Goal: Task Accomplishment & Management: Use online tool/utility

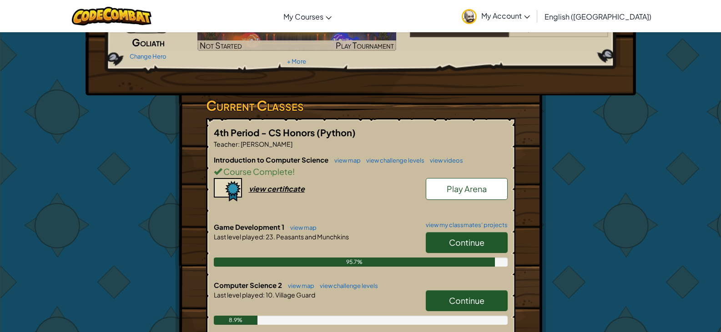
scroll to position [136, 0]
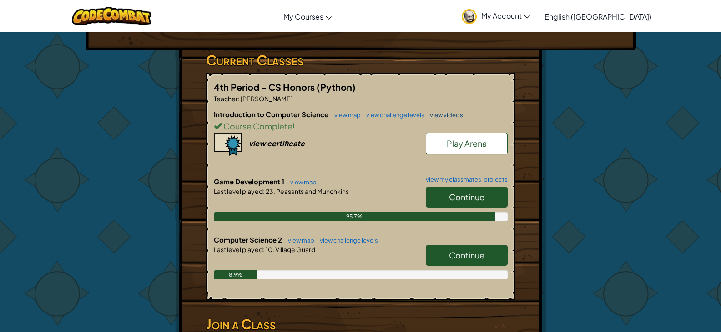
click at [456, 255] on span "Continue" at bounding box center [466, 255] width 35 height 10
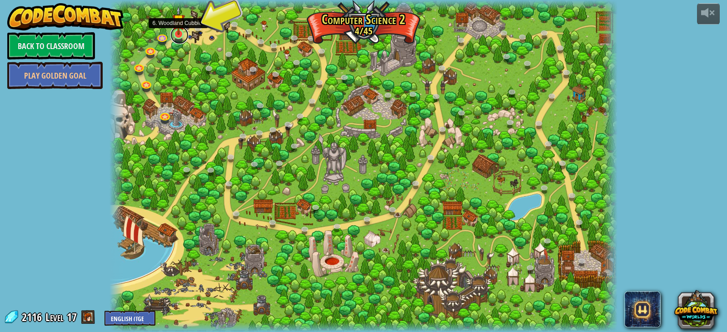
click at [177, 35] on link at bounding box center [179, 35] width 18 height 18
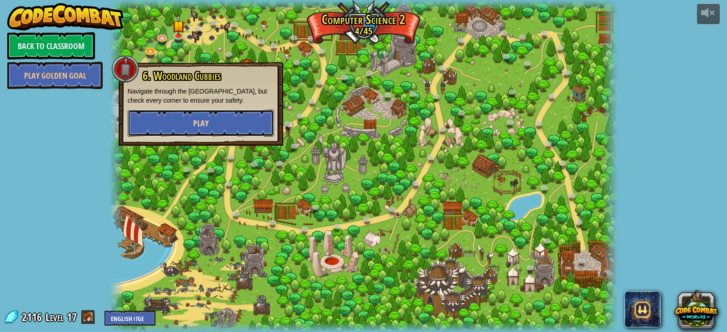
click at [217, 114] on button "Play" at bounding box center [201, 123] width 146 height 27
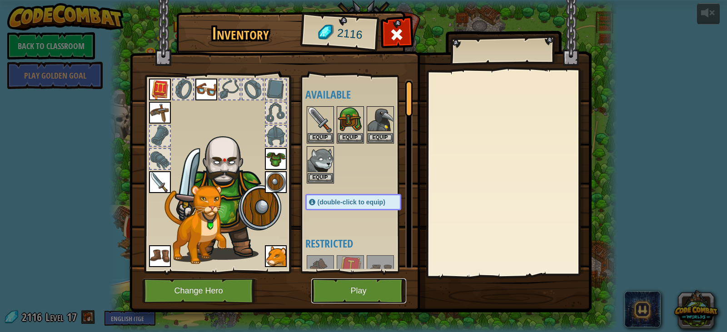
click at [369, 294] on button "Play" at bounding box center [358, 291] width 95 height 25
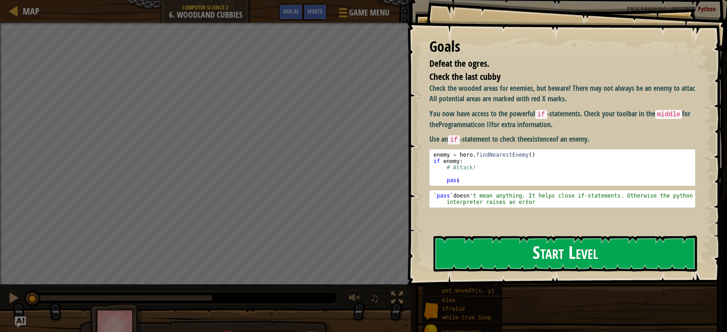
click at [506, 236] on button "Start Level" at bounding box center [566, 254] width 264 height 36
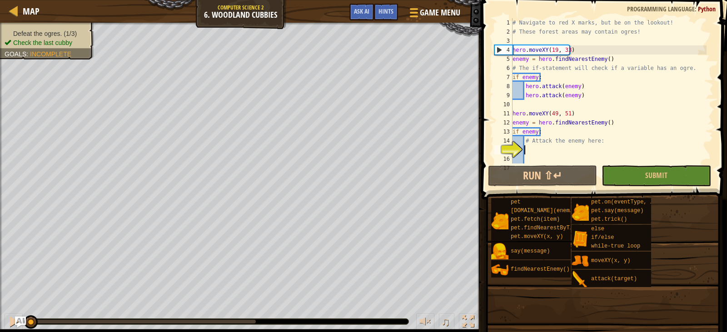
scroll to position [55, 0]
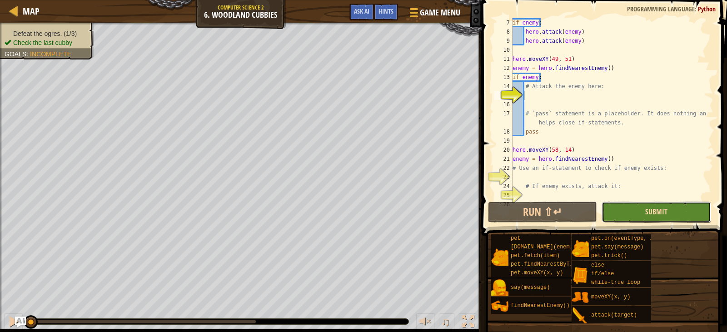
click at [654, 215] on span "Submit" at bounding box center [657, 212] width 22 height 10
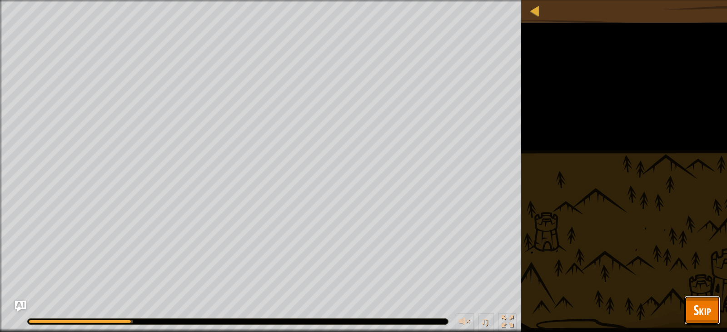
click at [702, 307] on span "Skip" at bounding box center [703, 310] width 18 height 19
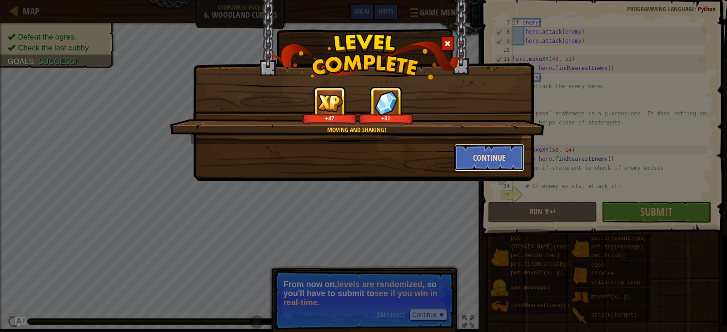
click at [511, 150] on button "Continue" at bounding box center [490, 157] width 70 height 27
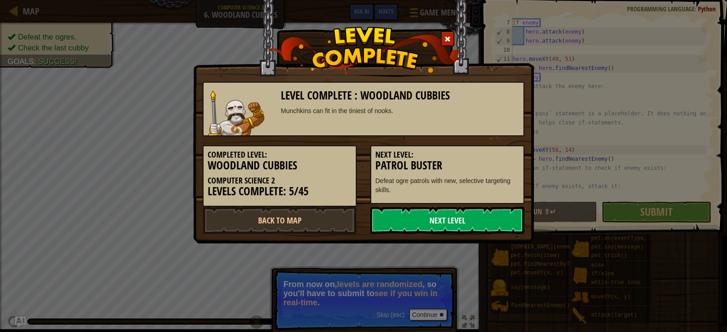
click at [448, 217] on link "Next Level" at bounding box center [448, 220] width 154 height 27
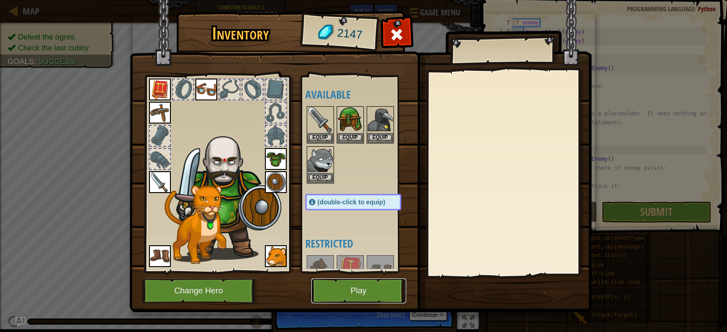
click at [351, 295] on button "Play" at bounding box center [358, 291] width 95 height 25
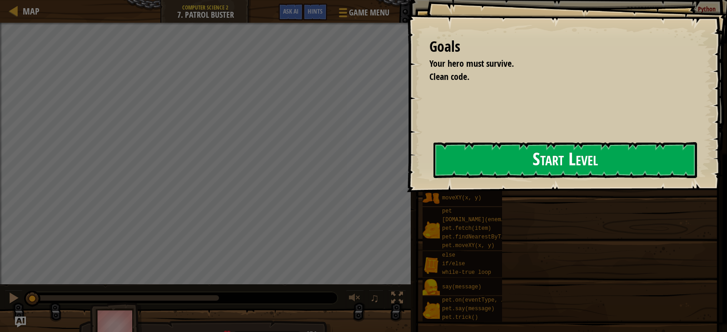
click at [466, 162] on button "Start Level" at bounding box center [566, 160] width 264 height 36
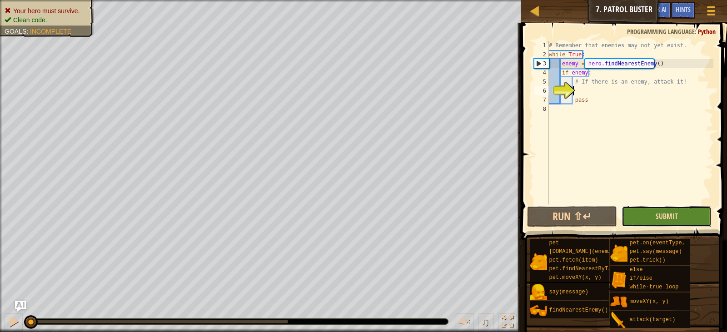
click at [665, 218] on span "Submit" at bounding box center [667, 216] width 22 height 10
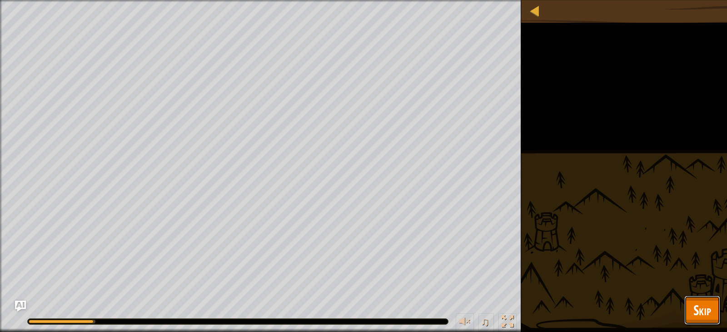
click at [707, 308] on span "Skip" at bounding box center [703, 310] width 18 height 19
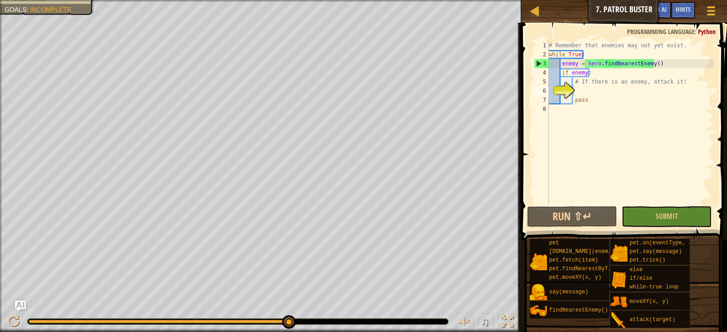
click at [594, 90] on div "# Remember that enemies may not yet exist. while True : enemy = hero . findNear…" at bounding box center [630, 132] width 166 height 182
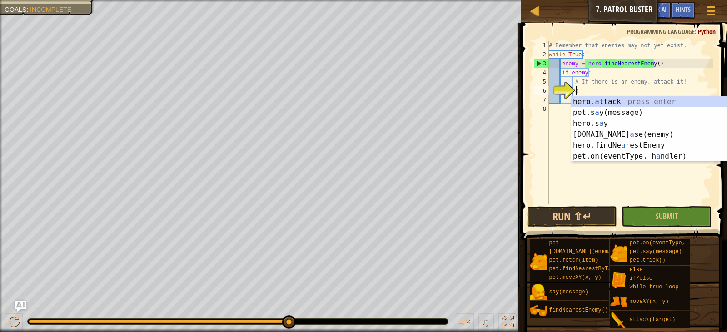
scroll to position [4, 2]
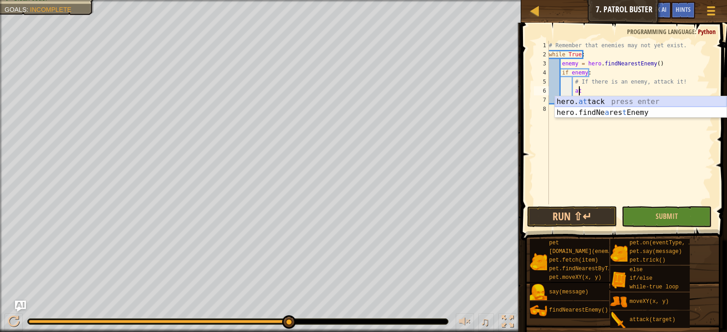
click at [598, 102] on div "hero. at tack press enter hero.findNe a res t Enemy press enter" at bounding box center [641, 118] width 172 height 44
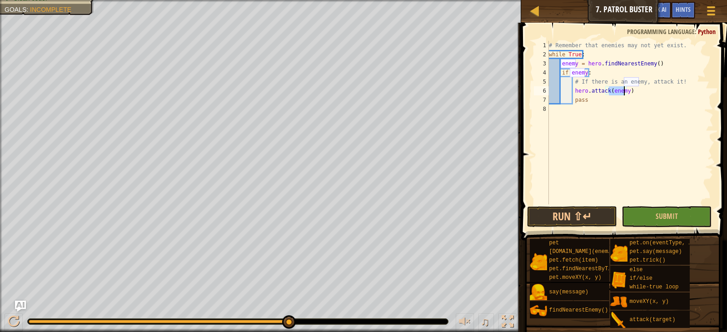
click at [626, 92] on div "# Remember that enemies may not yet exist. while True : enemy = hero . findNear…" at bounding box center [630, 132] width 166 height 182
click at [626, 100] on div "# Remember that enemies may not yet exist. while True : enemy = hero . findNear…" at bounding box center [630, 132] width 166 height 182
type textarea "pass"
click at [650, 208] on button "Submit" at bounding box center [667, 216] width 90 height 21
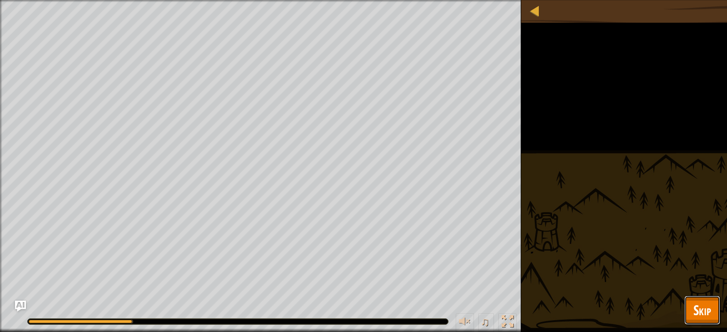
click at [701, 306] on span "Skip" at bounding box center [703, 310] width 18 height 19
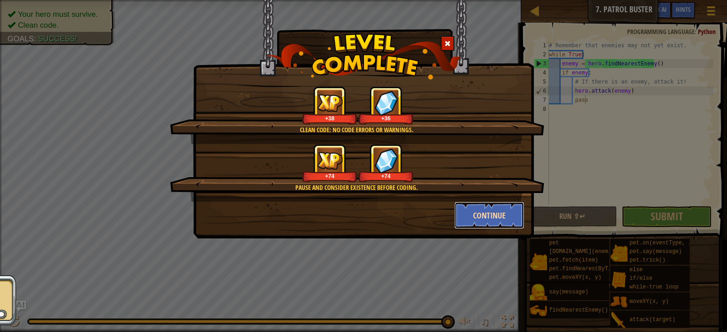
click at [482, 210] on button "Continue" at bounding box center [490, 215] width 70 height 27
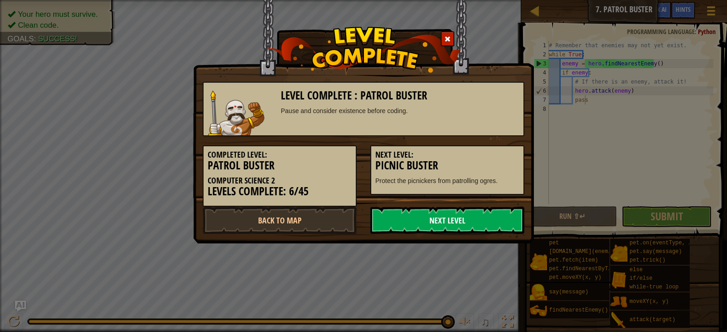
click at [481, 212] on link "Next Level" at bounding box center [448, 220] width 154 height 27
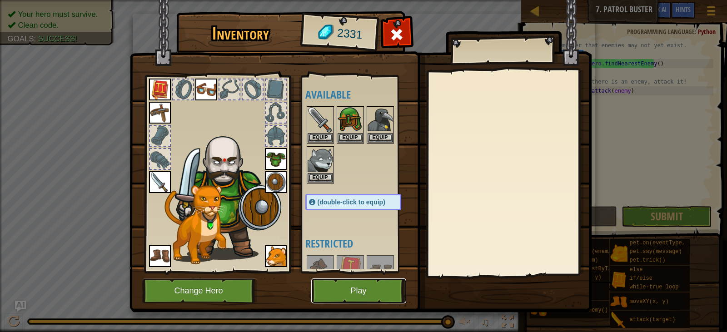
click at [365, 298] on button "Play" at bounding box center [358, 291] width 95 height 25
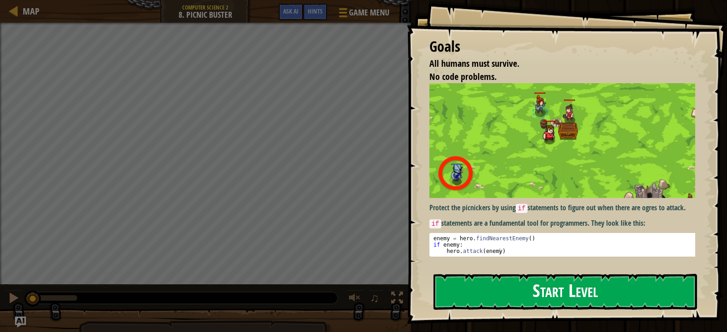
click at [489, 162] on div "Goals All humans must survive. No code problems. Protect the picnickers by usin…" at bounding box center [567, 162] width 321 height 324
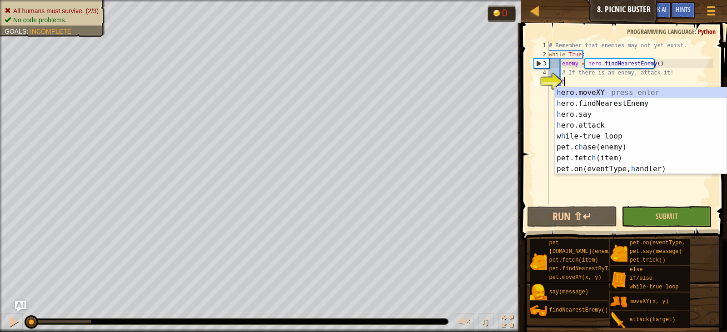
scroll to position [4, 0]
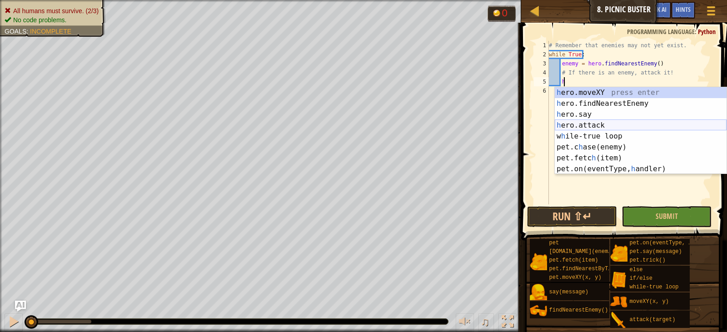
click at [584, 120] on div "h ero.moveXY press enter h ero.findNearestEnemy press enter h ero.say press ent…" at bounding box center [641, 141] width 172 height 109
type textarea "hero.attack(enemy)"
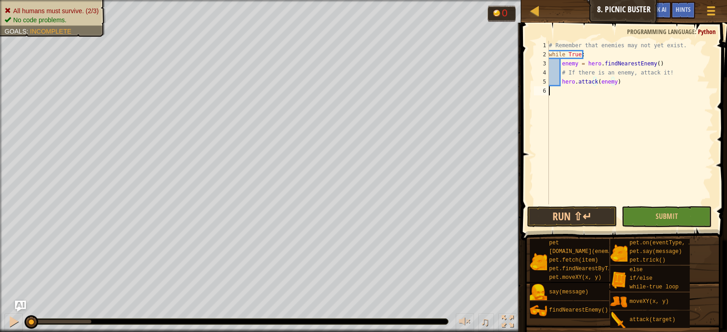
click at [584, 120] on div "# Remember that enemies may not yet exist. while True : enemy = hero . findNear…" at bounding box center [630, 132] width 166 height 182
click at [643, 223] on button "Submit" at bounding box center [667, 216] width 90 height 21
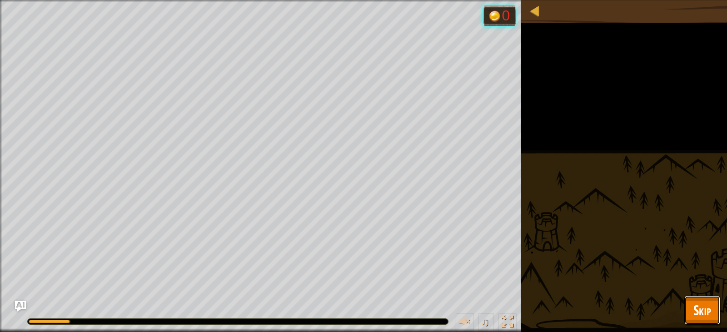
click at [695, 306] on span "Skip" at bounding box center [703, 310] width 18 height 19
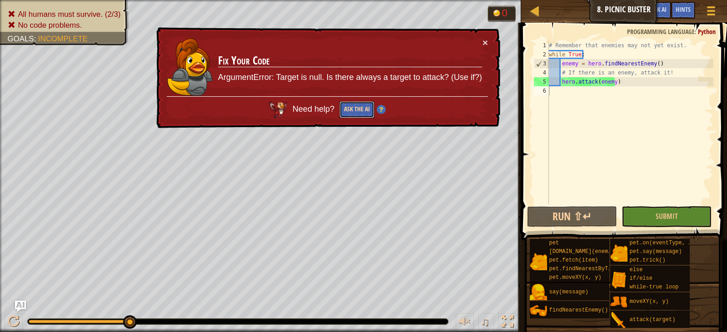
click at [364, 106] on button "Ask the AI" at bounding box center [357, 109] width 35 height 17
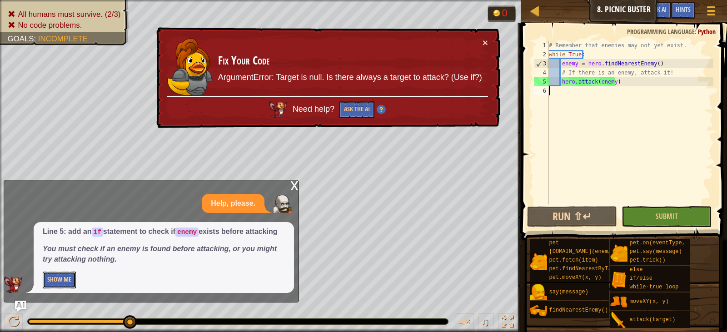
click at [50, 279] on button "Show Me" at bounding box center [59, 280] width 33 height 17
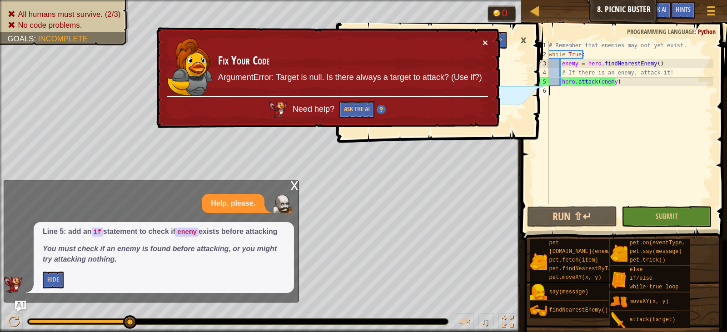
click at [485, 39] on button "×" at bounding box center [485, 43] width 5 height 10
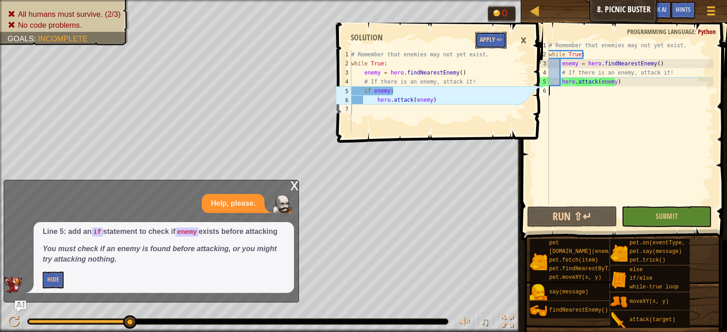
click at [488, 39] on button "Apply =>" at bounding box center [491, 40] width 31 height 17
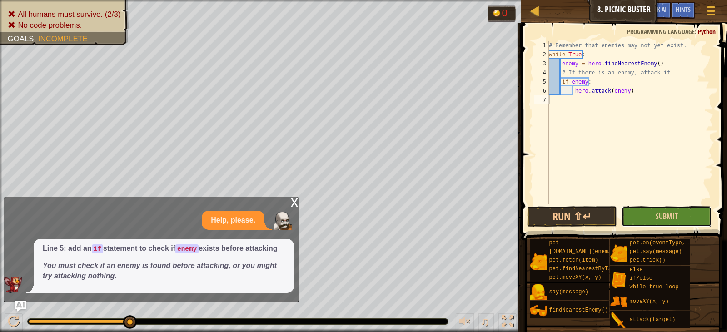
click at [678, 216] on button "Submit" at bounding box center [667, 216] width 90 height 21
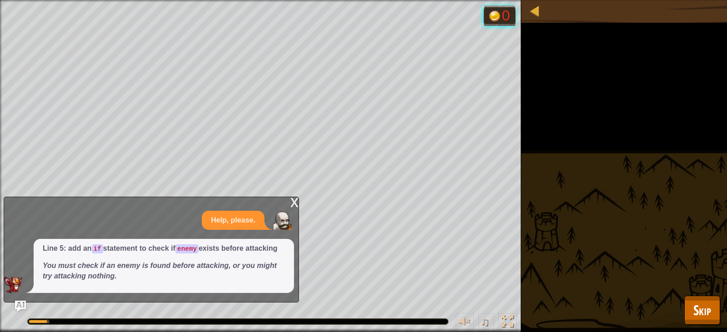
click at [293, 206] on div "x" at bounding box center [295, 201] width 8 height 9
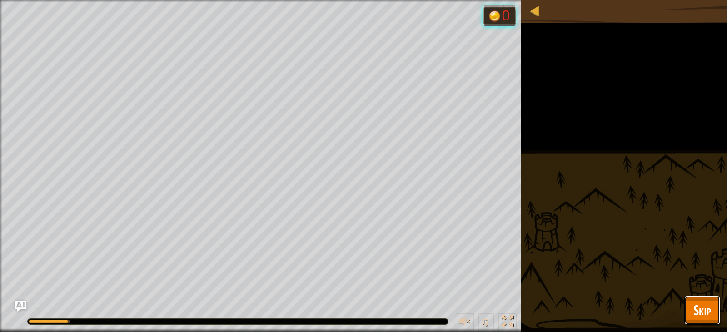
click at [692, 306] on button "Skip" at bounding box center [703, 310] width 36 height 29
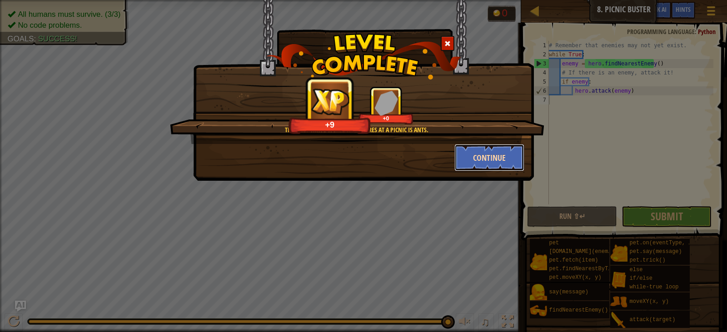
click at [505, 145] on button "Continue" at bounding box center [490, 157] width 70 height 27
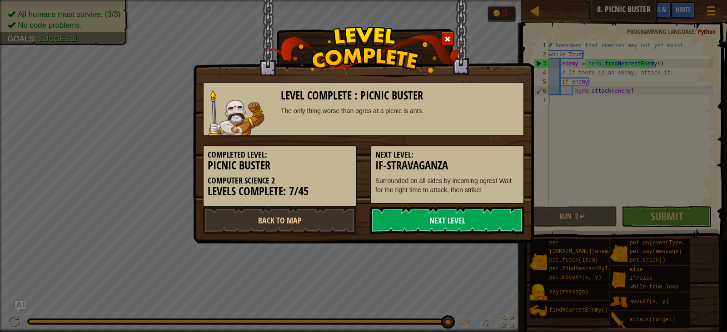
click at [460, 218] on link "Next Level" at bounding box center [448, 220] width 154 height 27
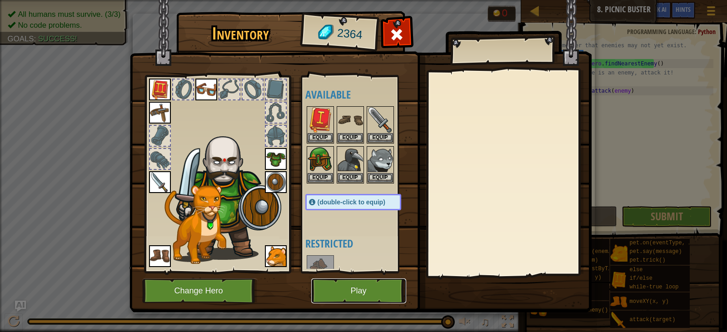
click at [379, 281] on button "Play" at bounding box center [358, 291] width 95 height 25
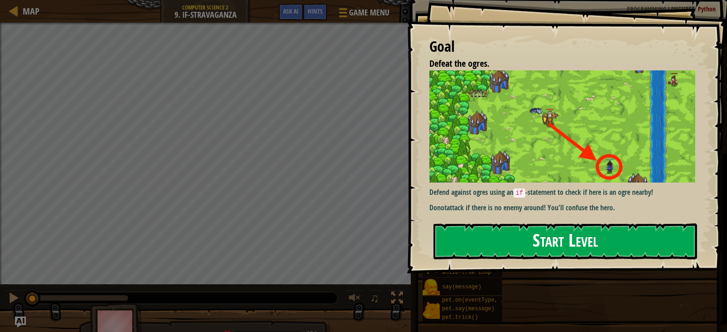
click at [530, 145] on div "Goal Defeat the ogres. Defend against ogres using an if -statement to check if …" at bounding box center [567, 137] width 321 height 274
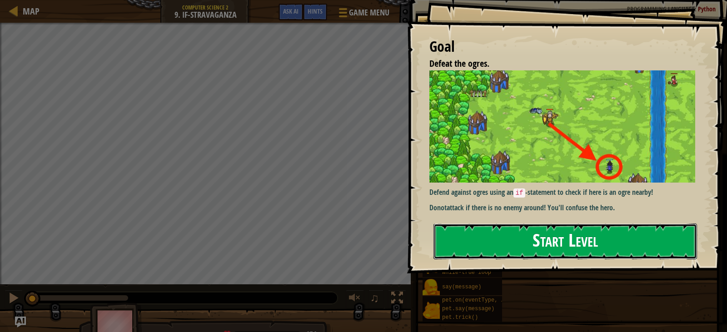
click at [527, 235] on button "Start Level" at bounding box center [566, 242] width 264 height 36
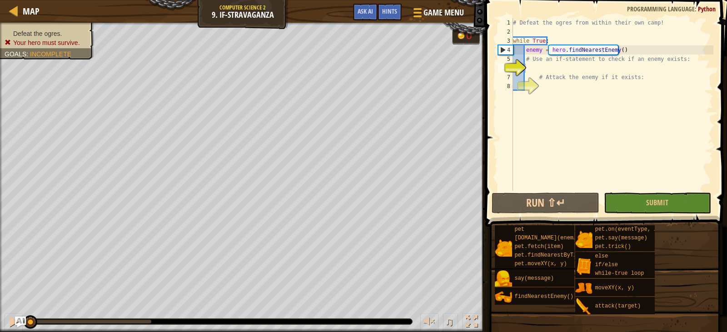
click at [565, 84] on div "# Defeat the ogres from within their own camp! while True : enemy = hero . find…" at bounding box center [612, 113] width 202 height 191
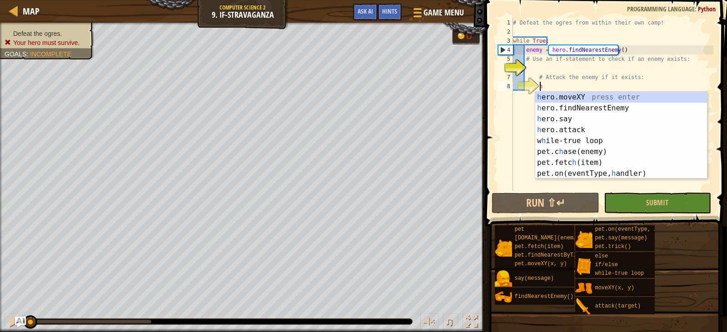
scroll to position [4, 2]
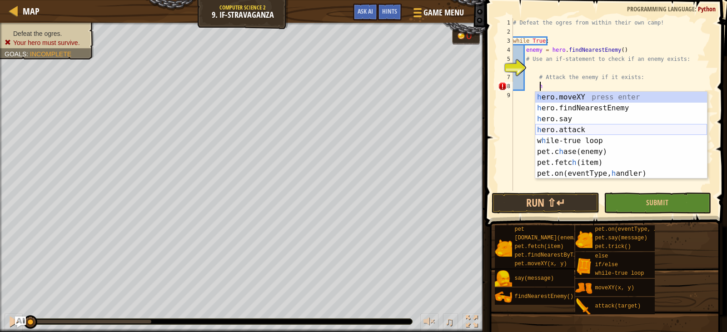
click at [574, 126] on div "h ero.moveXY press enter h ero.findNearestEnemy press enter h ero.say press ent…" at bounding box center [622, 146] width 172 height 109
type textarea "hero.attack(enemy)"
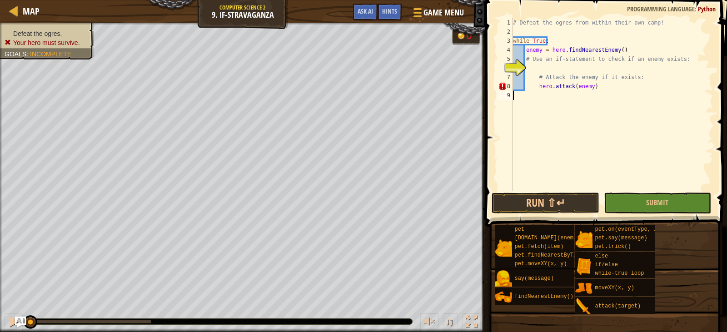
click at [597, 96] on div "# Defeat the ogres from within their own camp! while True : enemy = hero . find…" at bounding box center [612, 113] width 202 height 191
click at [571, 65] on div "# Defeat the ogres from within their own camp! while True : enemy = hero . find…" at bounding box center [612, 113] width 202 height 191
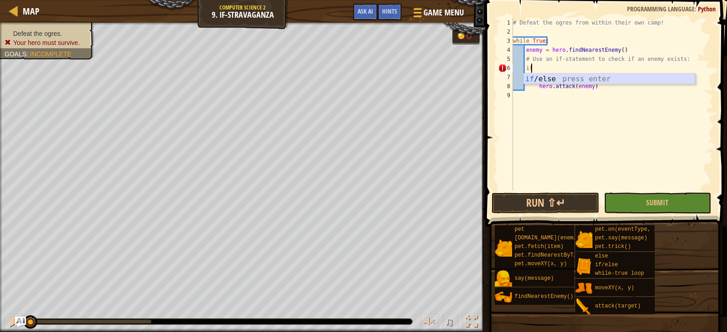
click at [572, 79] on div "if /else press enter" at bounding box center [610, 90] width 172 height 33
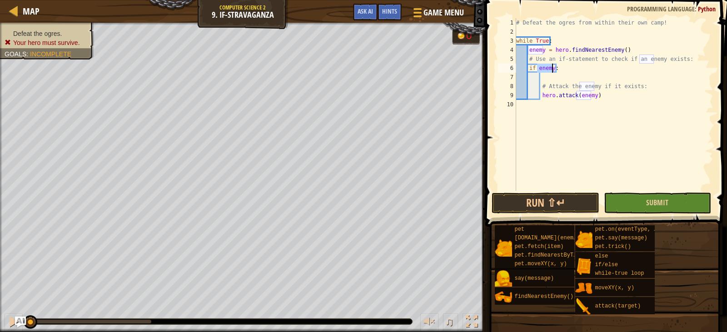
type textarea "if enemy:"
click at [641, 203] on button "Submit" at bounding box center [657, 203] width 107 height 21
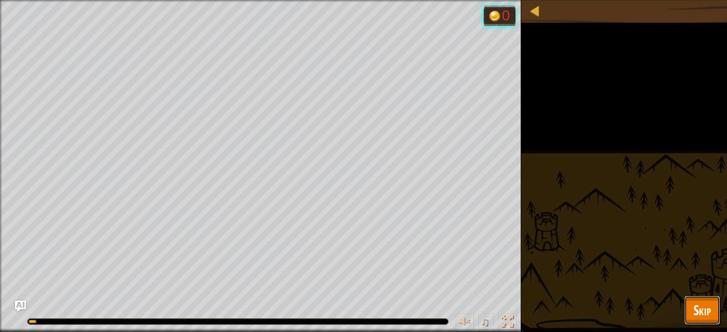
click at [710, 316] on span "Skip" at bounding box center [703, 310] width 18 height 19
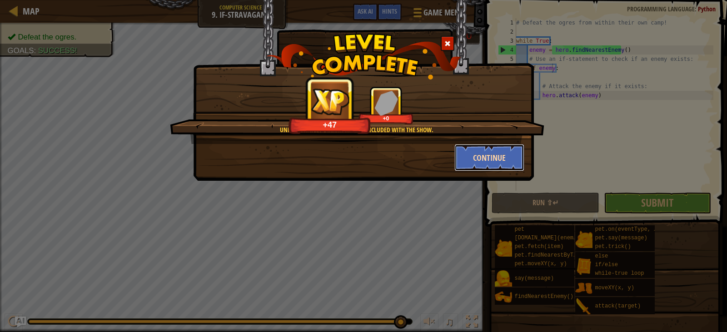
click at [479, 158] on button "Continue" at bounding box center [490, 157] width 70 height 27
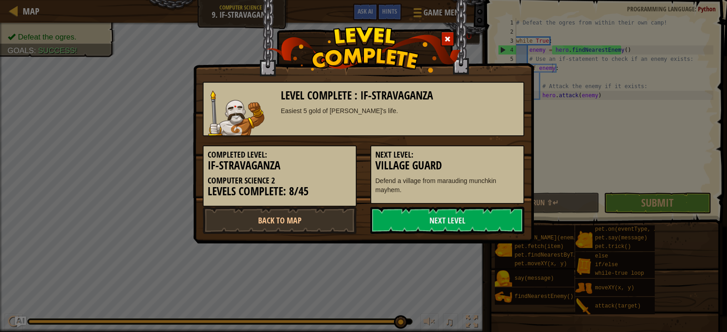
click at [464, 206] on div "Level Complete : If-stravaganza Easiest 5 gold of Naria's life. Completed Level…" at bounding box center [364, 153] width 322 height 161
click at [461, 212] on link "Next Level" at bounding box center [448, 220] width 154 height 27
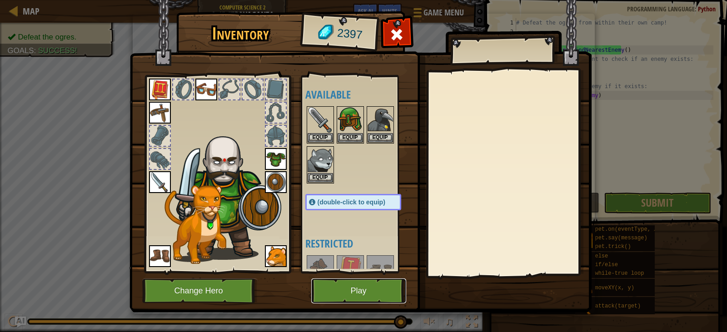
click at [336, 284] on button "Play" at bounding box center [358, 291] width 95 height 25
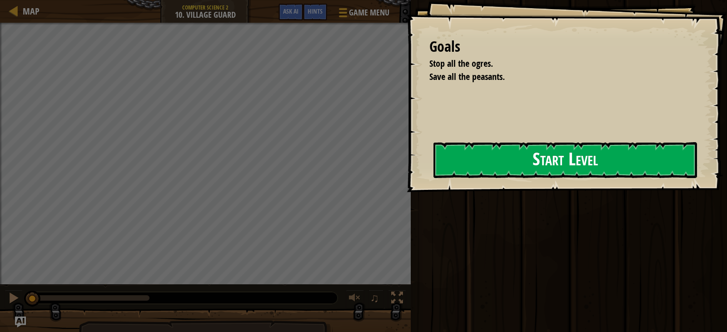
click at [502, 154] on button "Start Level" at bounding box center [566, 160] width 264 height 36
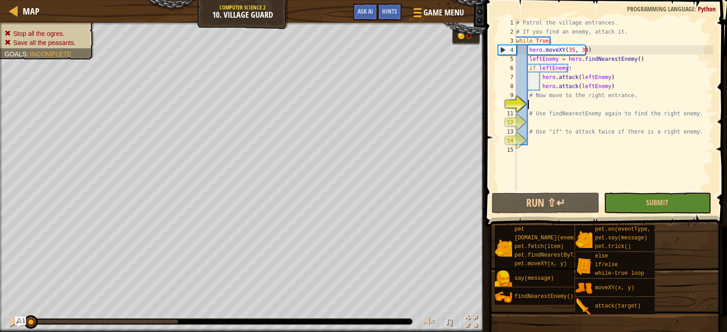
scroll to position [4, 1]
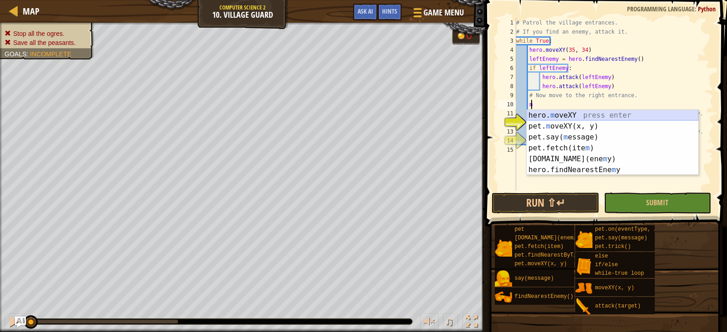
click at [558, 111] on div "hero. m oveXY press enter pet. m oveXY(x, y) press enter pet.say( m essage) pre…" at bounding box center [613, 153] width 172 height 87
type textarea "hero.moveXY(x, y)"
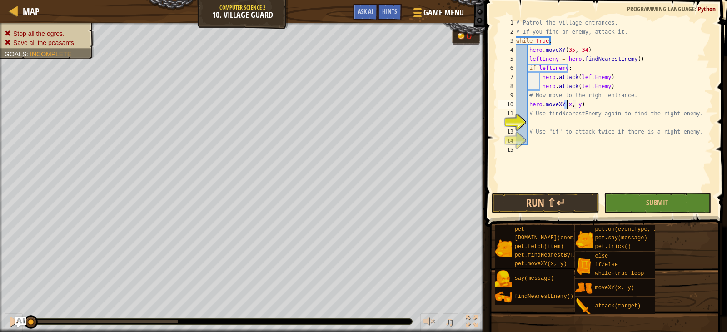
click at [577, 123] on div "# Patrol the village entrances. # If you find an enemy, attack it. while True :…" at bounding box center [614, 113] width 199 height 191
type textarea "f"
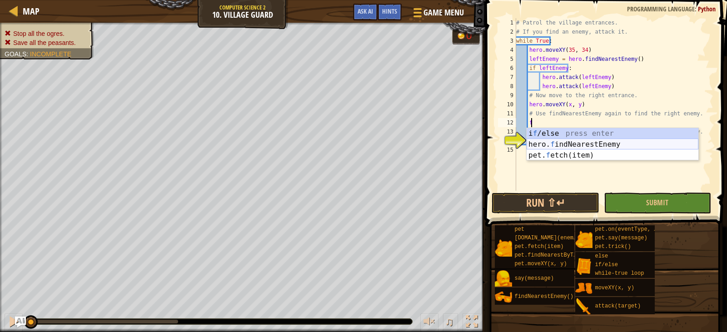
click at [577, 141] on div "i f /else press enter hero. f indNearestEnemy press enter pet. f etch(item) pre…" at bounding box center [613, 155] width 172 height 55
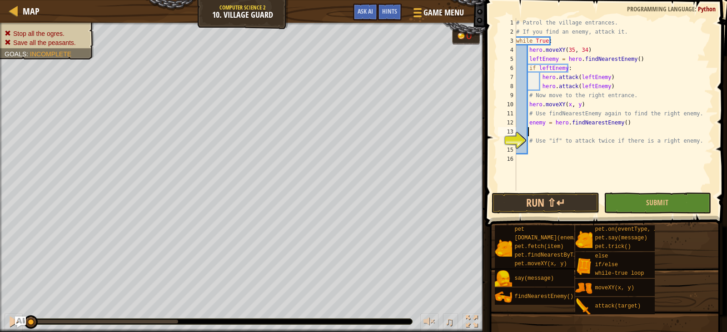
scroll to position [4, 0]
click at [572, 151] on div "# Patrol the village entrances. # If you find an enemy, attack it. while True :…" at bounding box center [614, 113] width 199 height 191
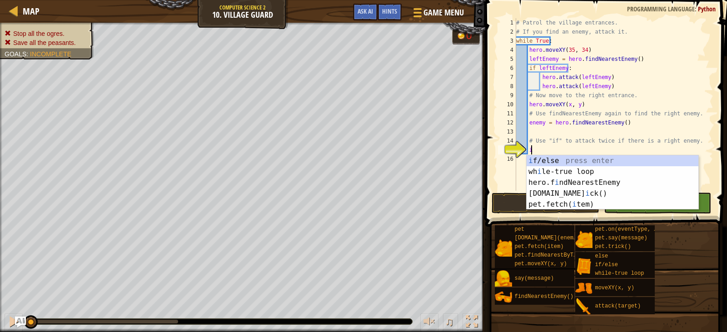
scroll to position [4, 1]
click at [564, 163] on div "i f/else press enter wh i le-true loop press enter hero.f i ndNearestEnemy pres…" at bounding box center [613, 193] width 172 height 76
type textarea "if enemy:"
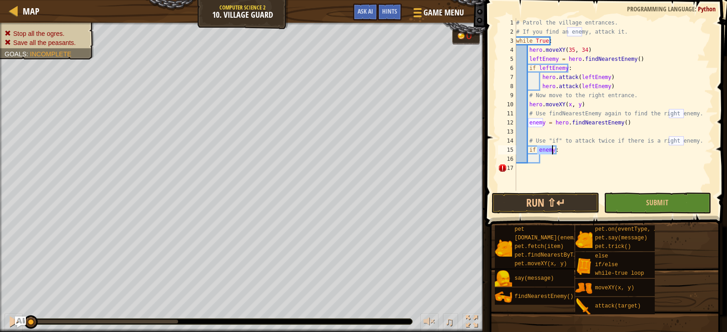
click at [564, 163] on div "# Patrol the village entrances. # If you find an enemy, attack it. while True :…" at bounding box center [614, 113] width 199 height 191
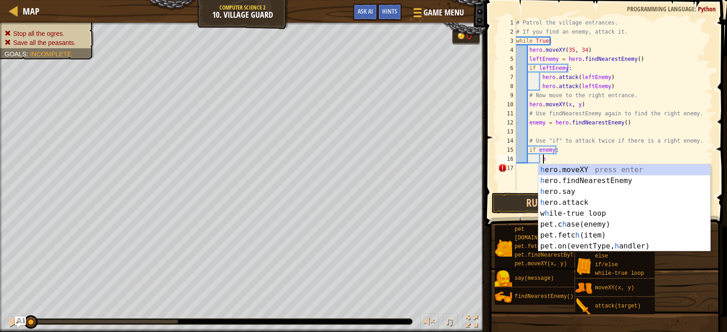
scroll to position [4, 2]
click at [570, 199] on div "h ero.moveXY press enter h ero.findNearestEnemy press enter h ero.say press ent…" at bounding box center [625, 219] width 172 height 109
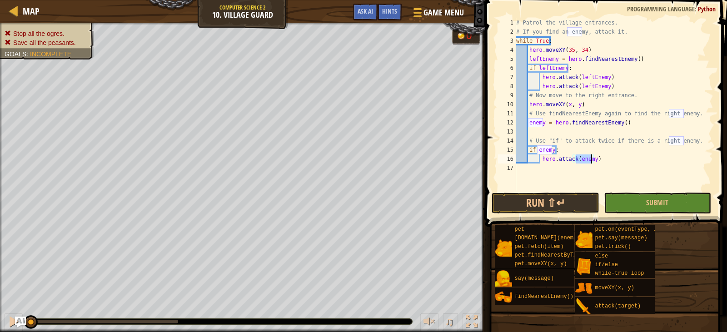
click at [604, 161] on div "# Patrol the village entrances. # If you find an enemy, attack it. while True :…" at bounding box center [614, 113] width 199 height 191
click at [568, 105] on div "# Patrol the village entrances. # If you find an enemy, attack it. while True :…" at bounding box center [614, 113] width 199 height 191
click at [581, 106] on div "# Patrol the village entrances. # If you find an enemy, attack it. while True :…" at bounding box center [614, 113] width 199 height 191
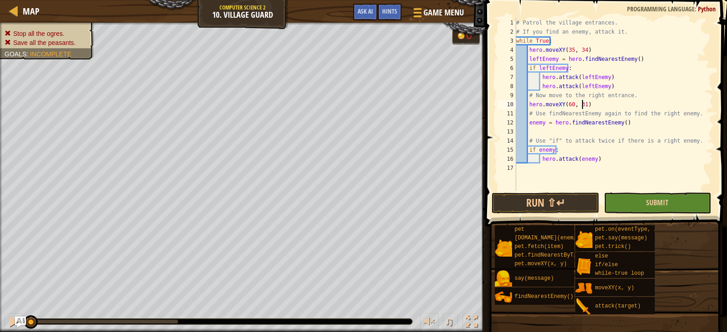
type textarea "hero.moveXY(60, 31)"
click at [630, 200] on button "Submit" at bounding box center [657, 203] width 107 height 21
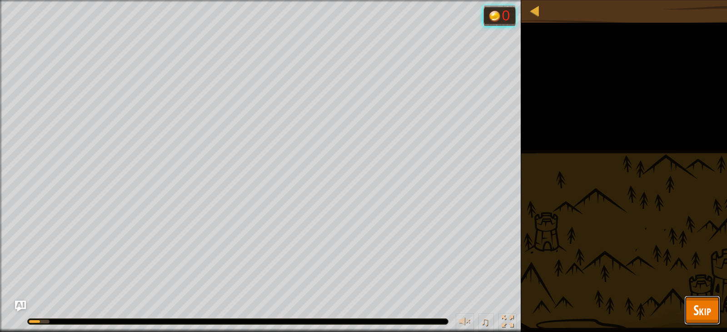
click at [697, 302] on span "Skip" at bounding box center [703, 310] width 18 height 19
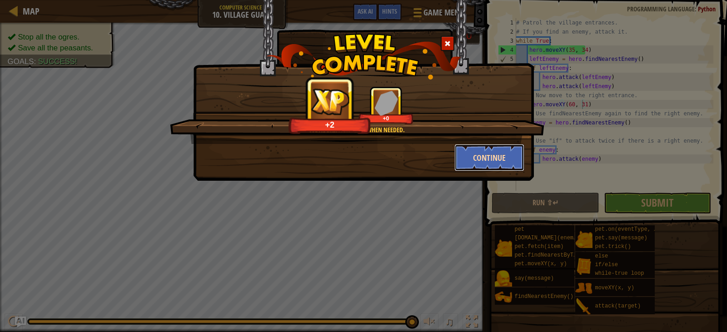
click at [481, 154] on button "Continue" at bounding box center [490, 157] width 70 height 27
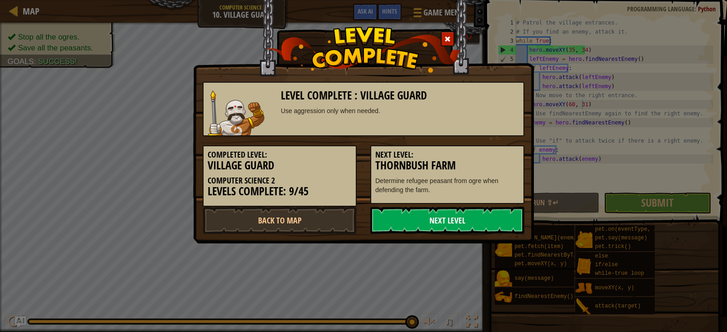
click at [444, 223] on link "Next Level" at bounding box center [448, 220] width 154 height 27
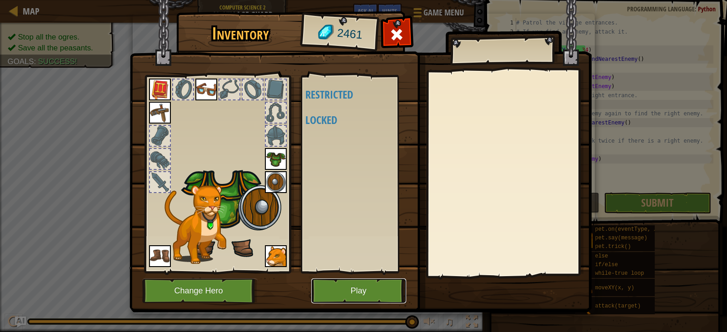
click at [345, 288] on button "Play" at bounding box center [358, 291] width 95 height 25
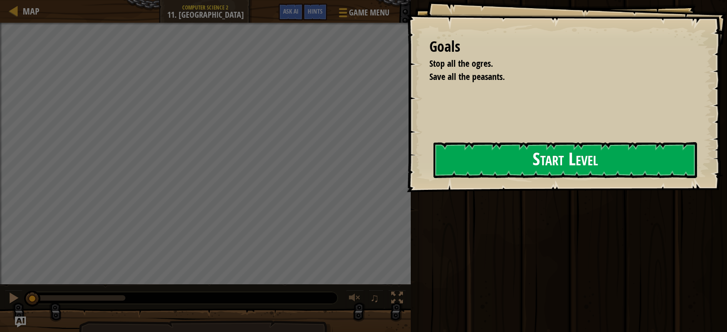
click at [461, 173] on button "Start Level" at bounding box center [566, 160] width 264 height 36
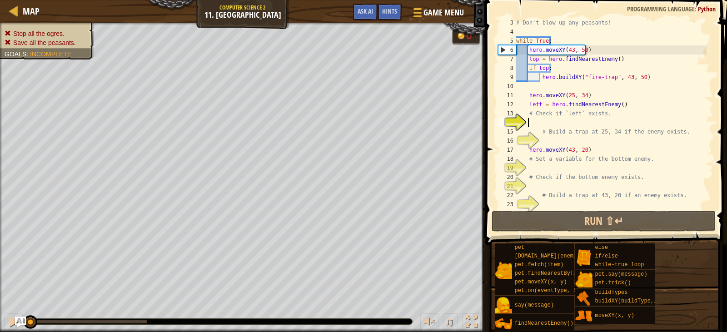
scroll to position [4, 1]
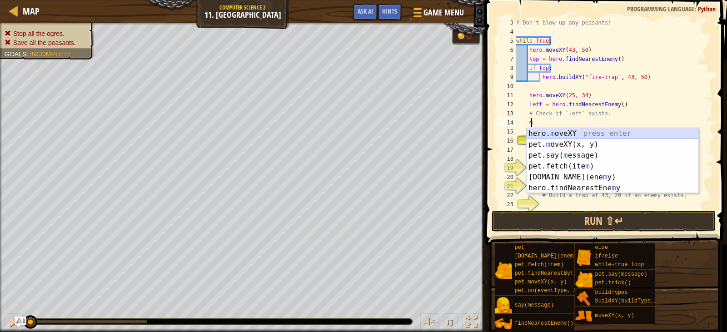
click at [562, 130] on div "hero. m oveXY press enter pet. m oveXY(x, y) press enter pet.say( m essage) pre…" at bounding box center [613, 171] width 172 height 87
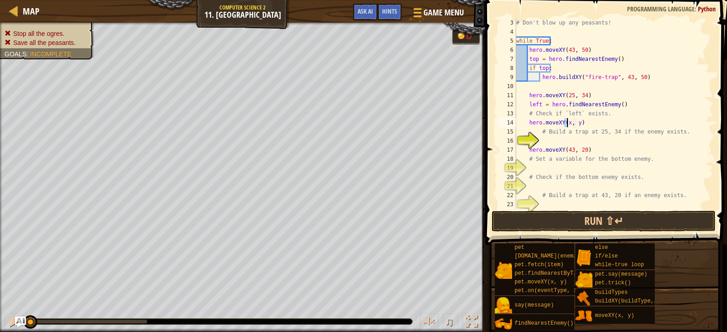
click at [580, 125] on div "# Don't blow up any peasants! while True : hero . moveXY ( 43 , 50 ) top = hero…" at bounding box center [611, 122] width 192 height 209
click at [565, 123] on div "# Don't blow up any peasants! while True : hero . moveXY ( 43 , 50 ) top = hero…" at bounding box center [611, 122] width 192 height 209
click at [568, 124] on div "# Don't blow up any peasants! while True : hero . moveXY ( 43 , 50 ) top = hero…" at bounding box center [611, 122] width 192 height 209
click at [581, 123] on div "# Don't blow up any peasants! while True : hero . moveXY ( 43 , 50 ) top = hero…" at bounding box center [611, 122] width 192 height 209
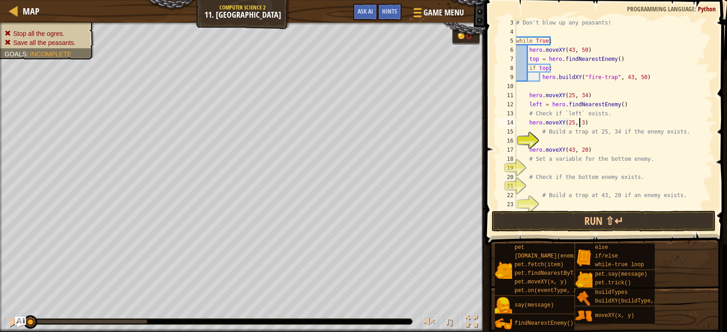
type textarea "hero.moveXY(25, 35)"
click at [589, 168] on div "# Don't blow up any peasants! while True : hero . moveXY ( 43 , 50 ) top = hero…" at bounding box center [611, 122] width 192 height 209
type textarea "b"
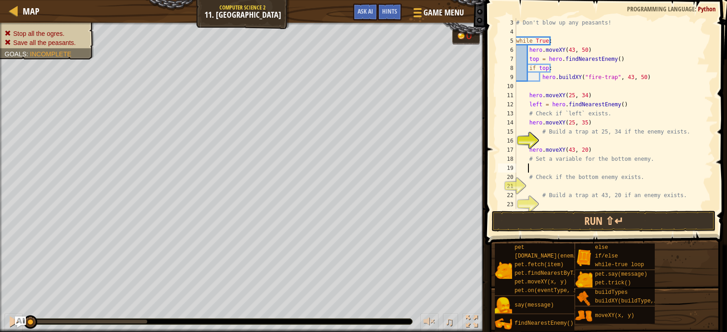
scroll to position [4, 1]
type textarea "e"
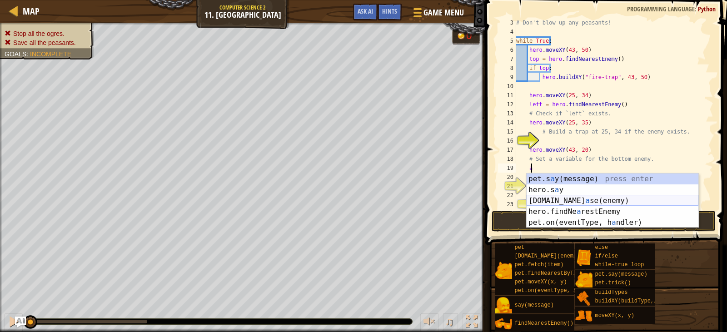
type textarea "at"
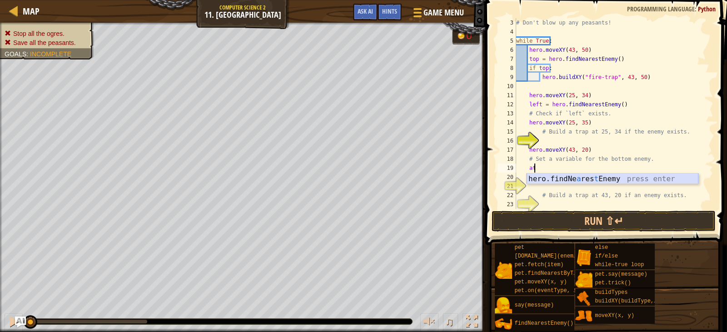
click at [580, 182] on div "hero.findNe a res t Enemy press enter" at bounding box center [613, 190] width 172 height 33
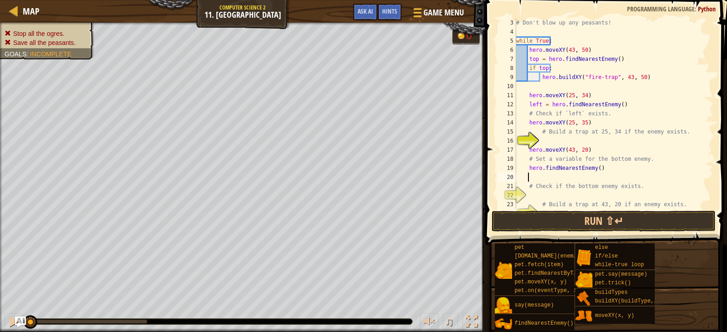
click at [575, 193] on div "# Don't blow up any peasants! while True : hero . moveXY ( 43 , 50 ) top = hero…" at bounding box center [611, 122] width 192 height 209
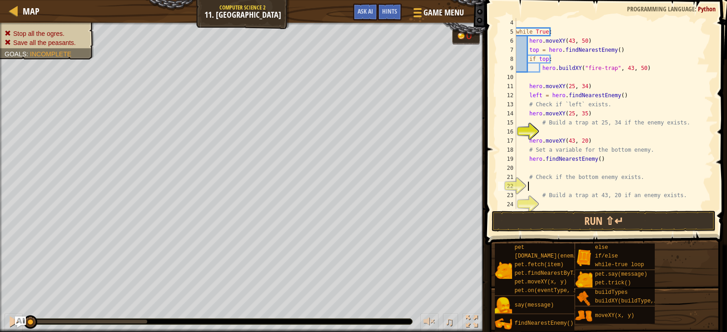
scroll to position [27, 0]
click at [573, 204] on div "while True : hero . moveXY ( 43 , 50 ) top = hero . findNearestEnemy ( ) if top…" at bounding box center [611, 122] width 192 height 209
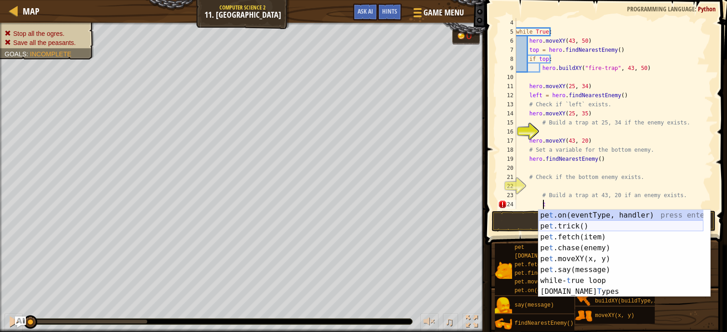
type textarea "tr"
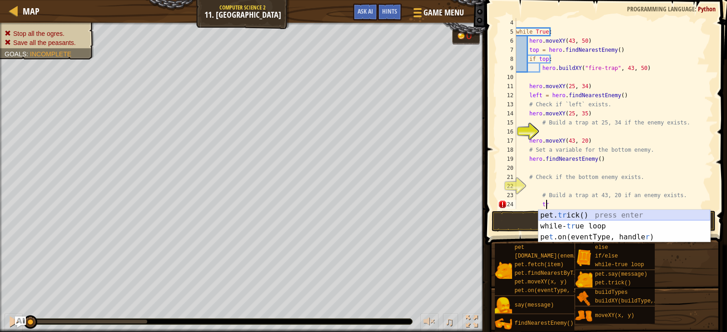
click at [593, 213] on div "pet. tr ick() press enter while- tr ue loop press enter pe t .on(eventType, han…" at bounding box center [625, 237] width 172 height 55
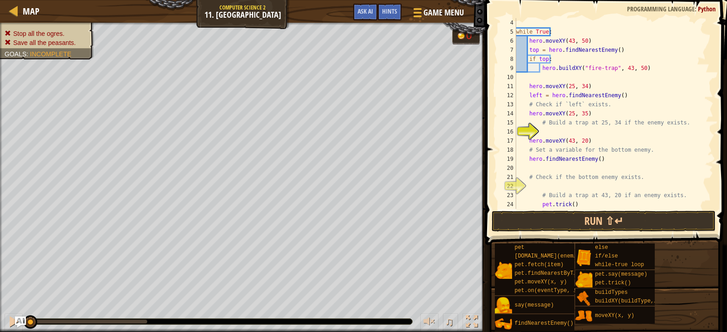
scroll to position [4, 1]
click at [592, 213] on button "Run ⇧↵" at bounding box center [604, 221] width 224 height 21
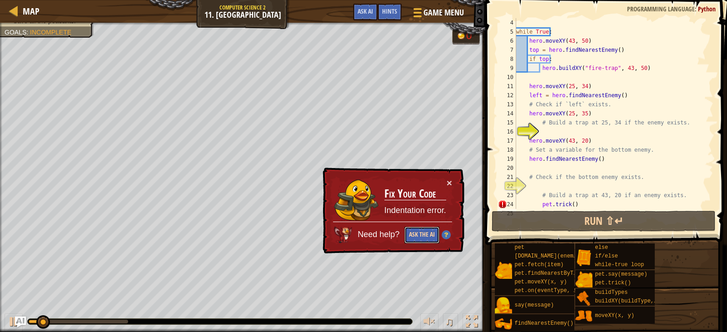
click at [427, 233] on button "Ask the AI" at bounding box center [422, 235] width 35 height 17
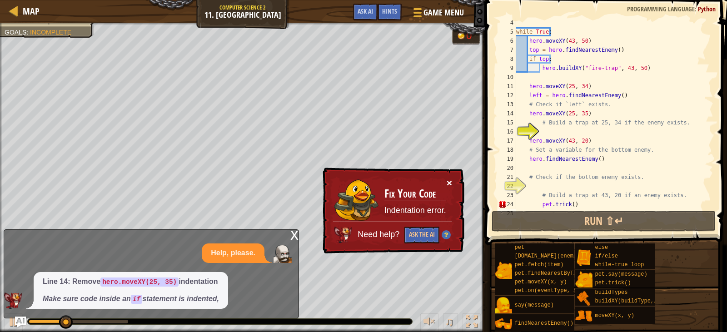
click at [447, 182] on button "×" at bounding box center [449, 183] width 5 height 10
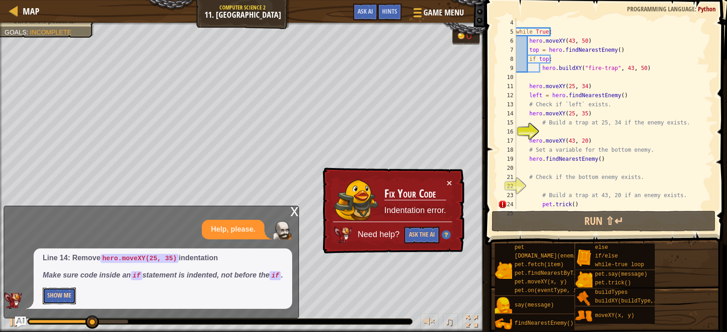
click at [70, 302] on button "Show Me" at bounding box center [59, 296] width 33 height 17
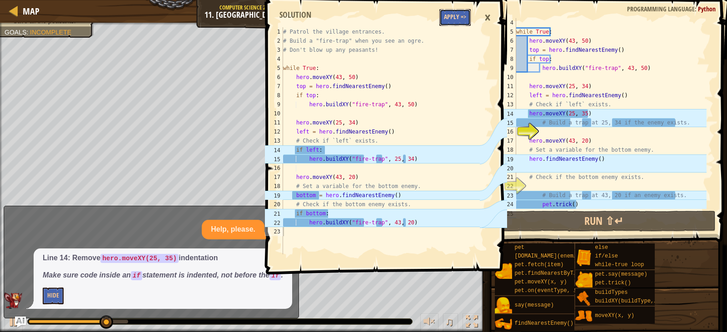
click at [461, 22] on button "Apply =>" at bounding box center [455, 17] width 31 height 17
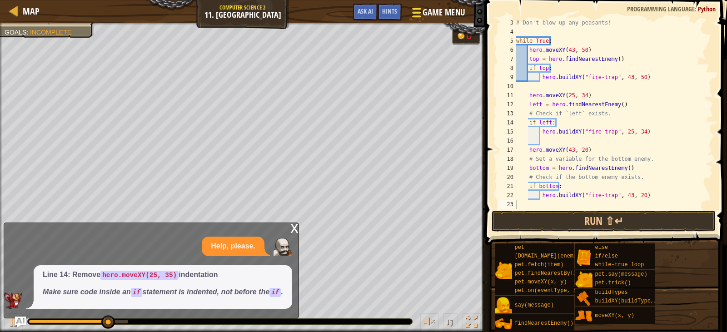
scroll to position [18, 0]
type textarea "if bottom:"
click at [559, 213] on div "# Don't blow up any peasants! while True : hero . moveXY ( 43 , 50 ) top = hero…" at bounding box center [611, 122] width 192 height 209
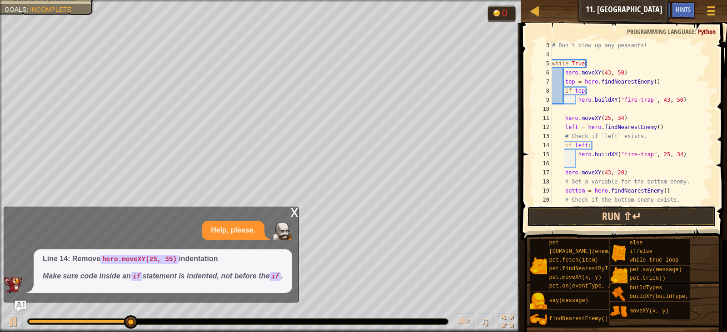
click at [554, 221] on button "Run ⇧↵" at bounding box center [621, 216] width 189 height 21
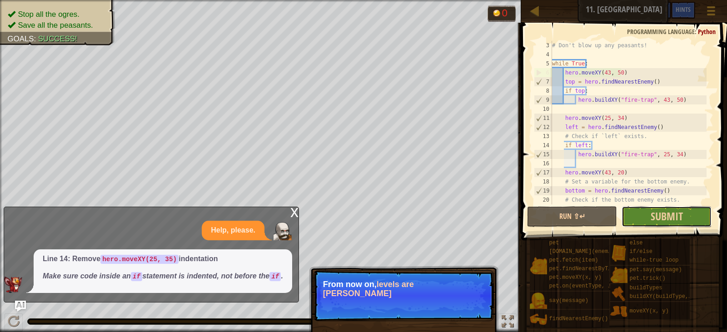
click at [637, 216] on button "Submit" at bounding box center [667, 216] width 90 height 21
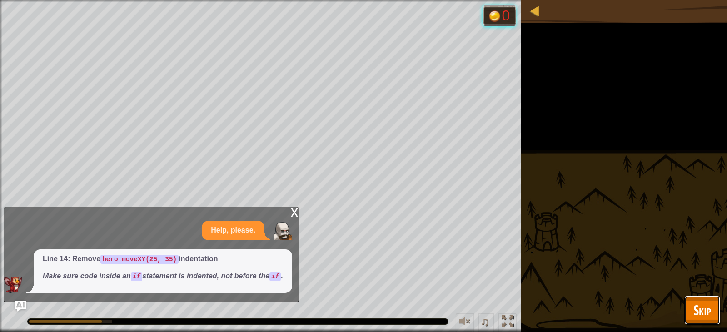
click at [719, 304] on button "Skip" at bounding box center [703, 310] width 36 height 29
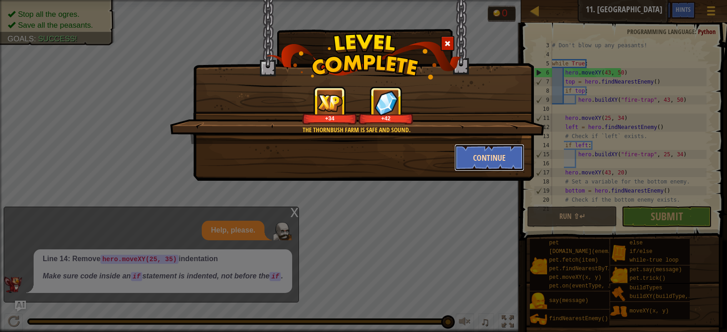
click at [486, 150] on button "Continue" at bounding box center [490, 157] width 70 height 27
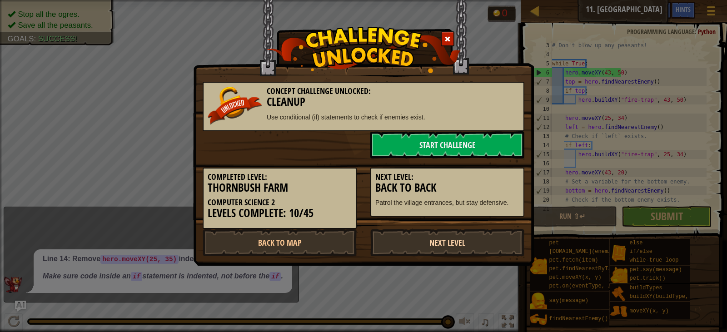
click at [405, 243] on link "Next Level" at bounding box center [448, 242] width 154 height 27
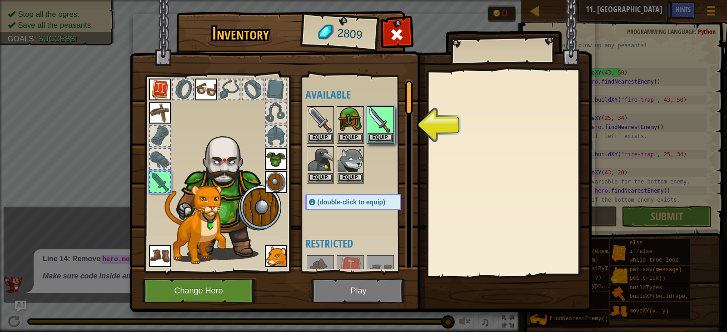
click at [368, 293] on img at bounding box center [361, 148] width 462 height 330
click at [379, 138] on button "Equip" at bounding box center [380, 138] width 25 height 10
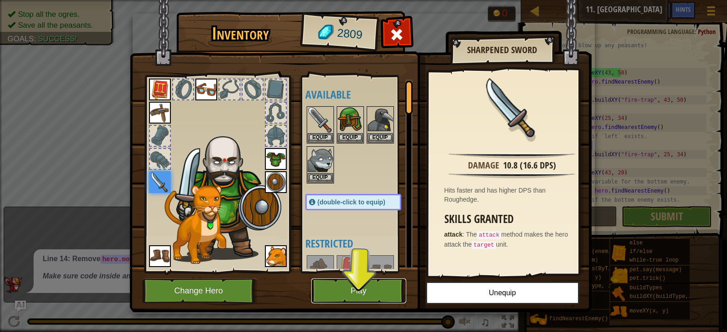
click at [363, 293] on button "Play" at bounding box center [358, 291] width 95 height 25
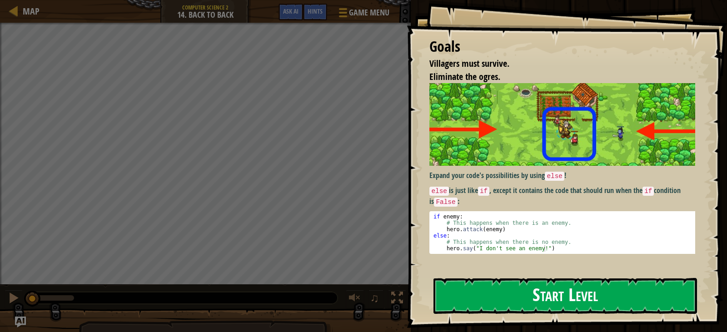
click at [532, 290] on button "Start Level" at bounding box center [566, 296] width 264 height 36
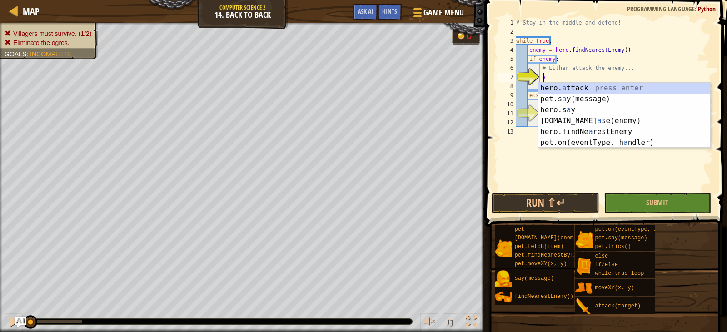
scroll to position [4, 2]
click at [566, 89] on div "hero. a ttack press enter pet.s a y(message) press enter hero.s a y press enter…" at bounding box center [625, 126] width 172 height 87
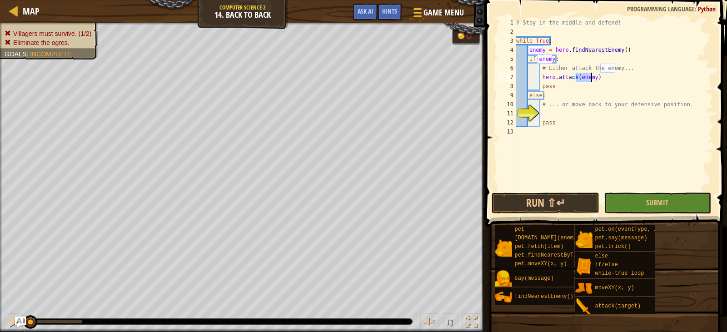
click at [576, 99] on div "# Stay in the middle and defend! while True : enemy = hero . findNearestEnemy (…" at bounding box center [614, 113] width 199 height 191
type textarea "else:"
click at [575, 115] on div "# Stay in the middle and defend! while True : enemy = hero . findNearestEnemy (…" at bounding box center [614, 113] width 199 height 191
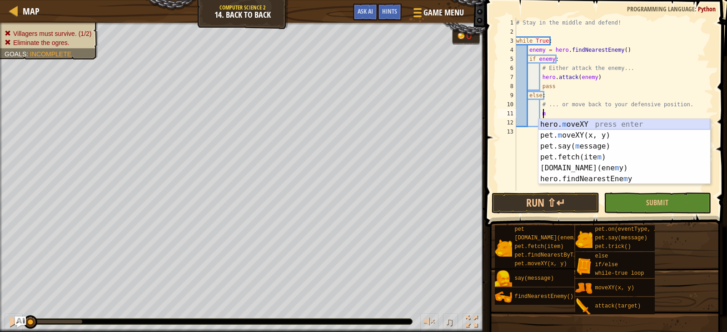
click at [563, 121] on div "hero. m oveXY press enter pet. m oveXY(x, y) press enter pet.say( m essage) pre…" at bounding box center [625, 162] width 172 height 87
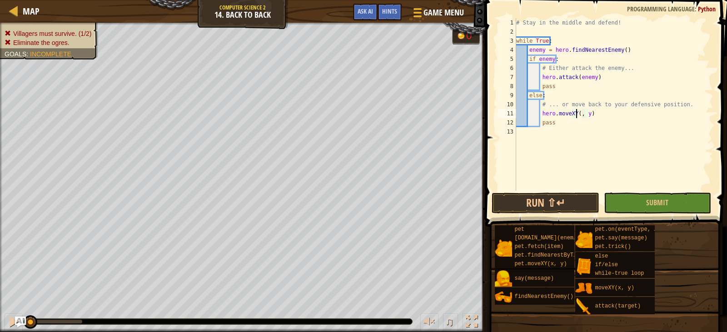
scroll to position [4, 6]
click at [589, 114] on div "# Stay in the middle and defend! while True : enemy = hero . findNearestEnemy (…" at bounding box center [614, 113] width 199 height 191
click at [590, 113] on div "# Stay in the middle and defend! while True : enemy = hero . findNearestEnemy (…" at bounding box center [614, 113] width 199 height 191
type textarea "hero.moveXY(38, 35)"
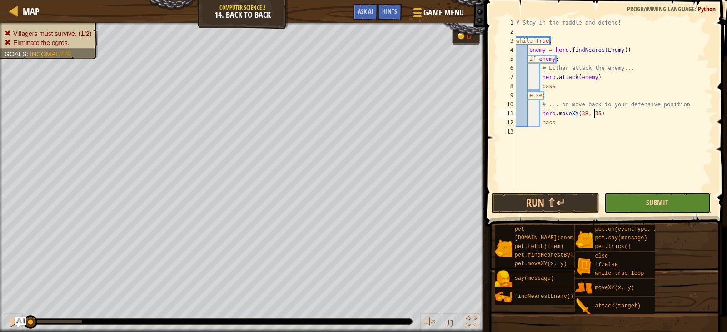
click at [658, 204] on span "Submit" at bounding box center [658, 203] width 22 height 10
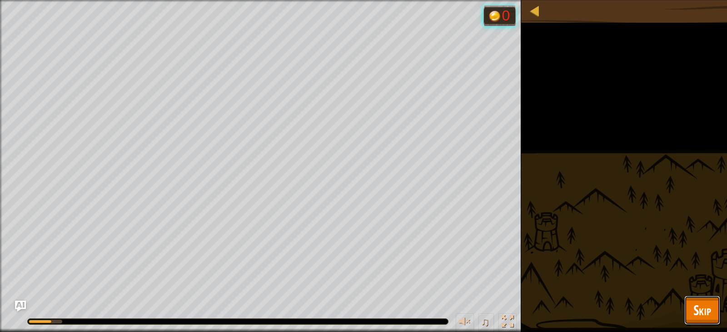
click at [704, 310] on span "Skip" at bounding box center [703, 310] width 18 height 19
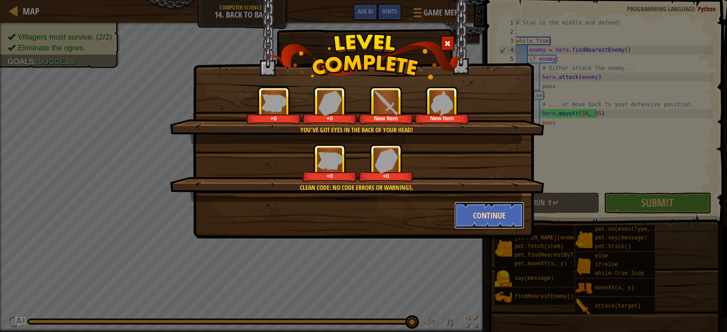
click at [475, 207] on button "Continue" at bounding box center [490, 215] width 70 height 27
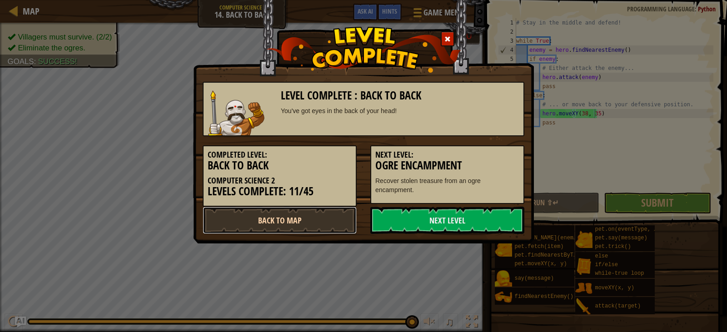
click at [330, 216] on link "Back to Map" at bounding box center [280, 220] width 154 height 27
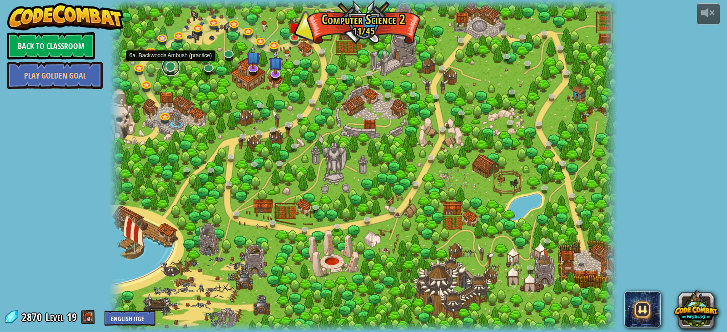
click at [172, 71] on link at bounding box center [171, 67] width 18 height 18
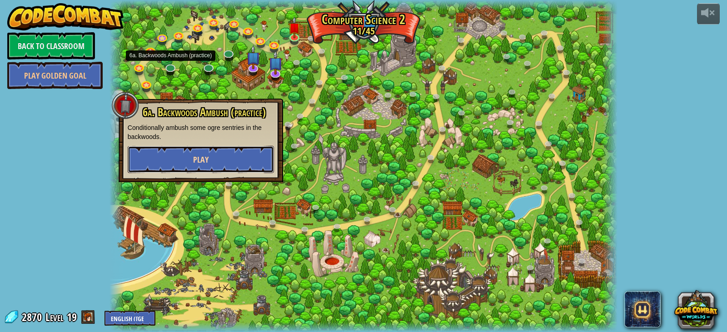
click at [211, 154] on button "Play" at bounding box center [201, 159] width 146 height 27
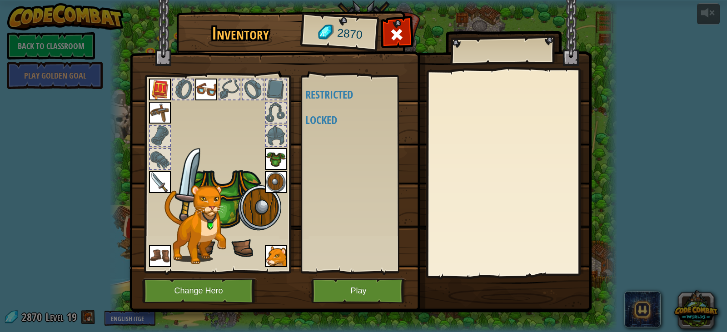
drag, startPoint x: 568, startPoint y: 37, endPoint x: 467, endPoint y: 37, distance: 100.9
click at [568, 37] on img at bounding box center [361, 148] width 462 height 330
click at [399, 38] on span at bounding box center [397, 34] width 15 height 15
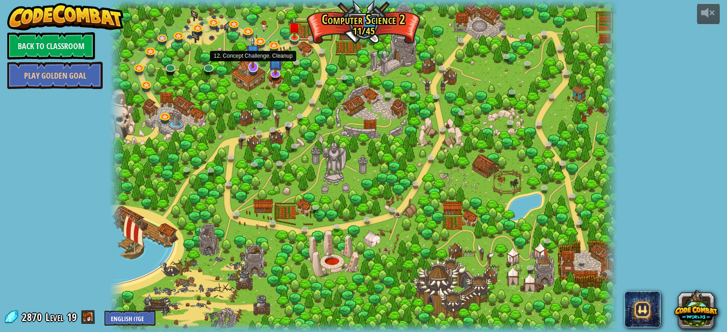
click at [256, 65] on img at bounding box center [253, 51] width 14 height 33
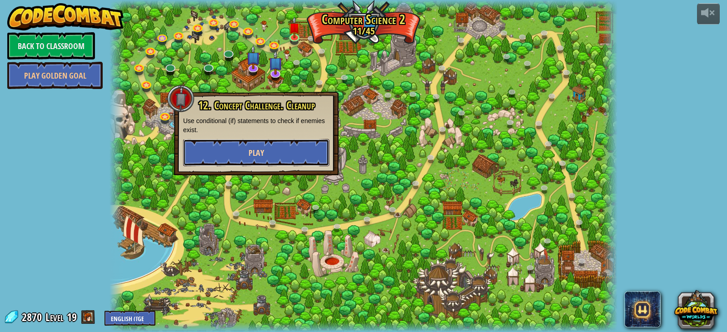
click at [266, 143] on button "Play" at bounding box center [256, 152] width 146 height 27
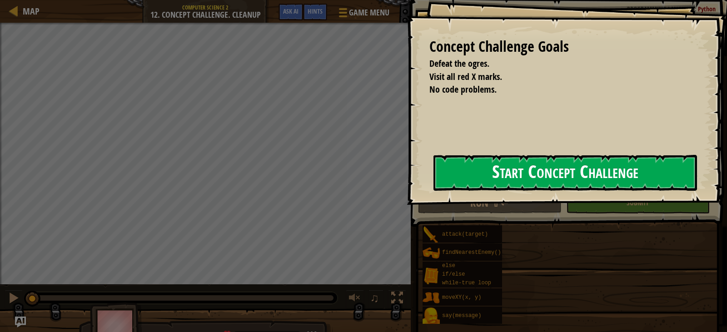
click at [472, 174] on button "Start Concept Challenge" at bounding box center [566, 173] width 264 height 36
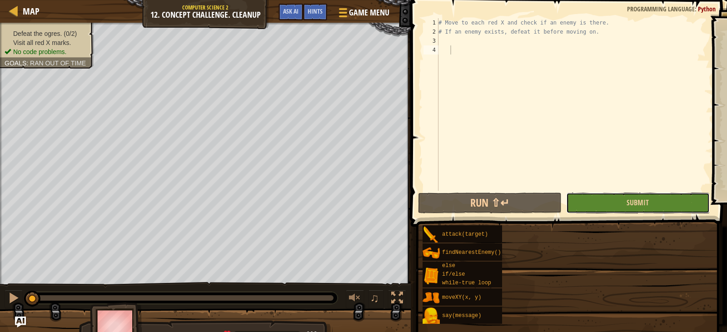
click at [622, 203] on button "Submit" at bounding box center [639, 203] width 144 height 21
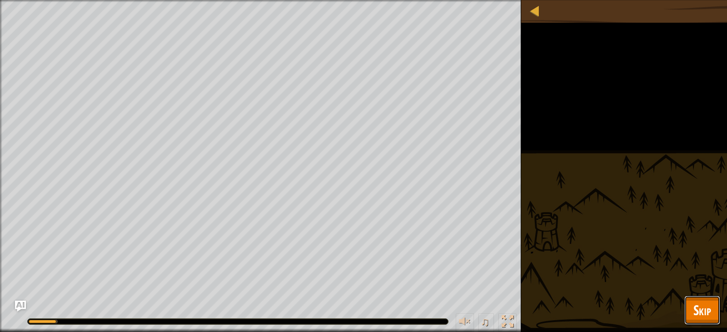
click at [705, 306] on span "Skip" at bounding box center [703, 310] width 18 height 19
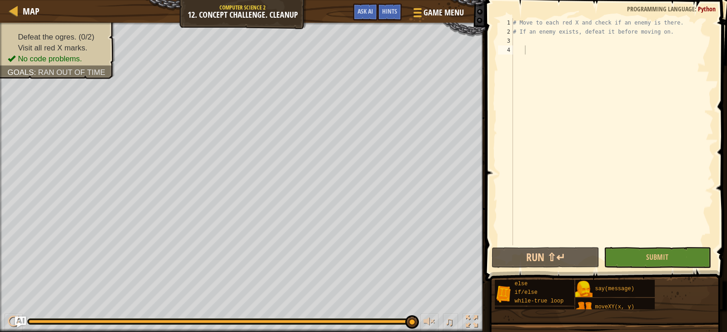
click at [532, 38] on div "# Move to each red X and check if an enemy is there. # If an enemy exists, defe…" at bounding box center [612, 141] width 202 height 246
click at [366, 10] on span "Ask AI" at bounding box center [365, 11] width 15 height 9
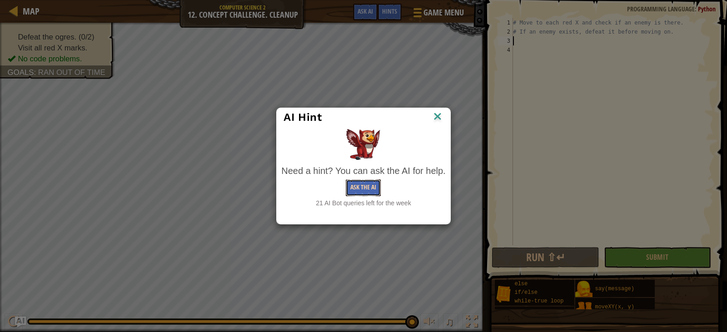
click at [354, 195] on button "Ask the AI" at bounding box center [363, 188] width 35 height 17
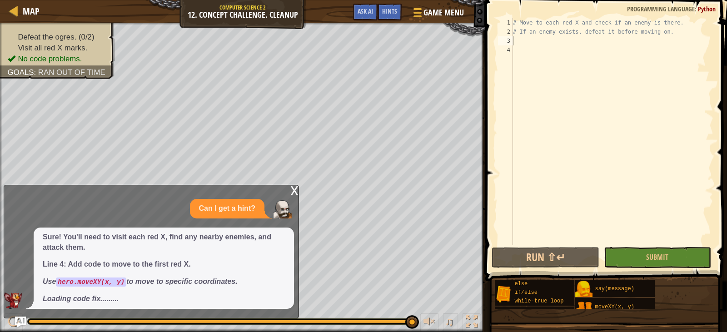
click at [292, 191] on div "x" at bounding box center [295, 190] width 8 height 9
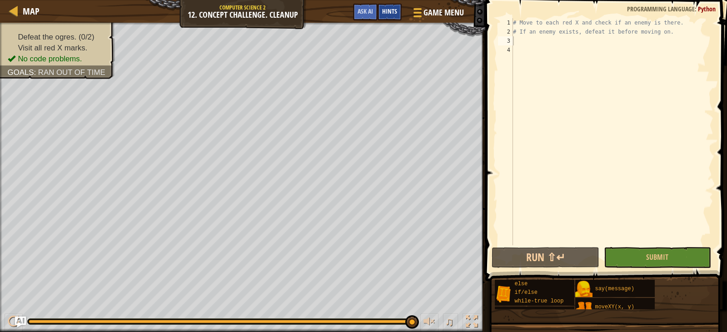
click at [392, 5] on div "Hints" at bounding box center [390, 12] width 24 height 17
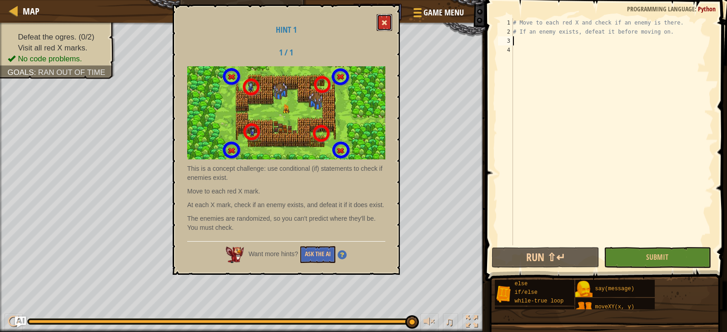
click at [381, 24] on button at bounding box center [384, 22] width 15 height 17
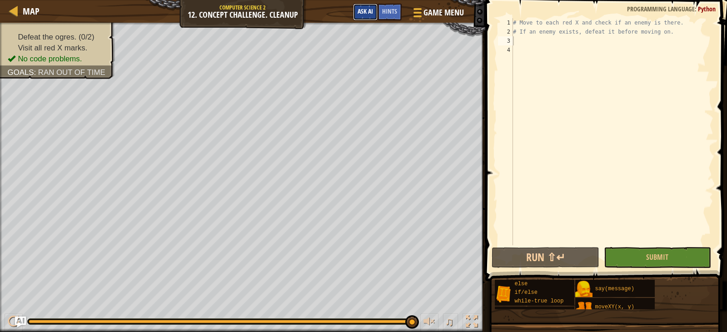
click at [365, 12] on span "Ask AI" at bounding box center [365, 11] width 15 height 9
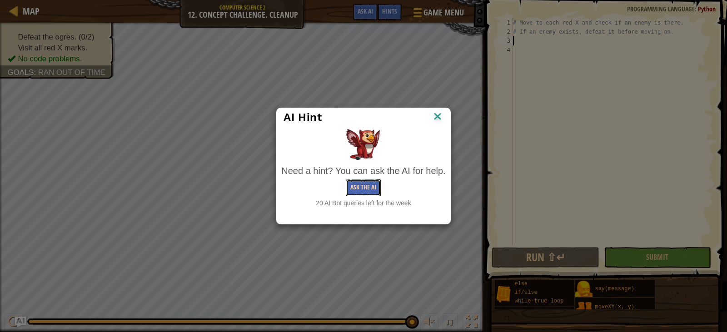
click at [357, 181] on button "Ask the AI" at bounding box center [363, 188] width 35 height 17
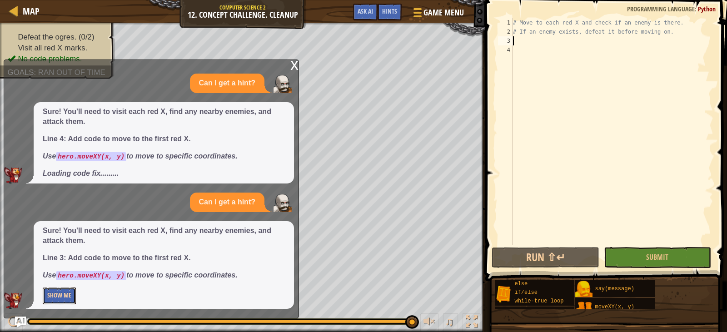
click at [63, 299] on button "Show Me" at bounding box center [59, 296] width 33 height 17
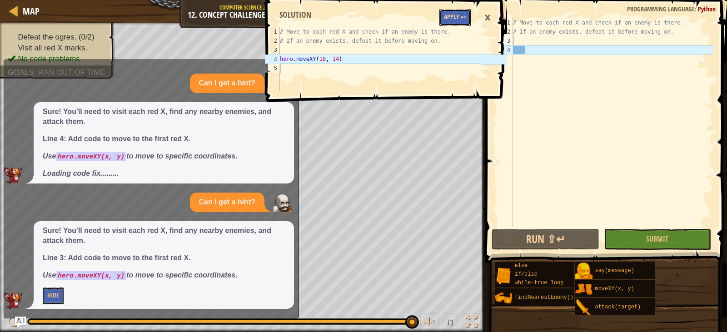
click at [459, 20] on button "Apply =>" at bounding box center [455, 17] width 31 height 17
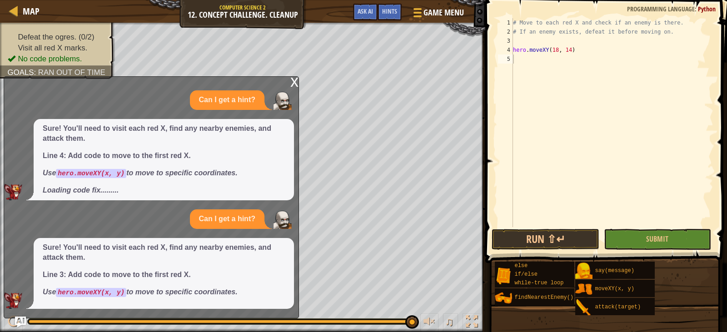
click at [82, 180] on span "Sure! You'll need to visit each red X, find any nearby enemies, and attack them…" at bounding box center [164, 160] width 242 height 72
click at [93, 195] on p "Loading code fix........." at bounding box center [164, 191] width 242 height 10
click at [108, 178] on code "hero.moveXY(x, y)" at bounding box center [91, 173] width 70 height 9
click at [526, 60] on div "# Move to each red X and check if an enemy is there. # If an enemy exists, defe…" at bounding box center [612, 131] width 202 height 227
click at [517, 43] on div "# Move to each red X and check if an enemy is there. # If an enemy exists, defe…" at bounding box center [612, 131] width 202 height 227
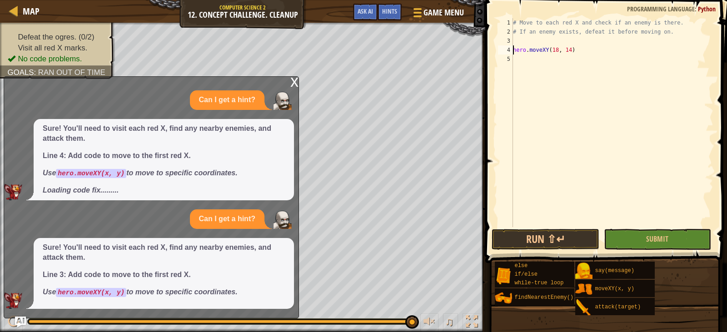
click at [513, 48] on div "# Move to each red X and check if an enemy is there. # If an enemy exists, defe…" at bounding box center [612, 131] width 202 height 227
type textarea "hero.moveXY(18, 14)"
click at [513, 48] on div "# Move to each red X and check if an enemy is there. # If an enemy exists, defe…" at bounding box center [612, 131] width 202 height 227
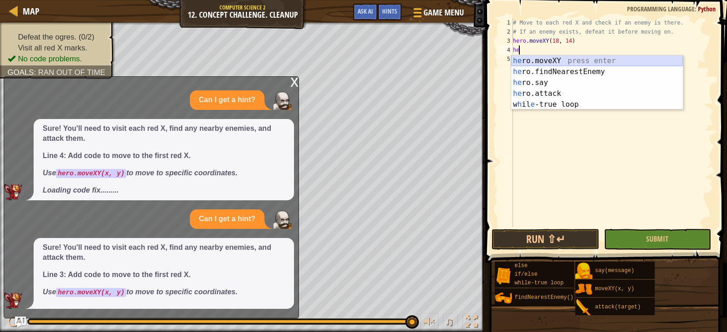
click at [537, 61] on div "he ro.moveXY press enter he ro.findNearestEnemy press enter he ro.say press ent…" at bounding box center [597, 93] width 172 height 76
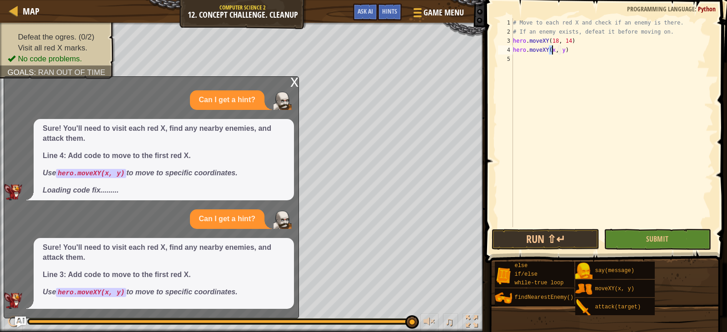
type textarea "hero.moveXY(x, y)"
click at [294, 84] on div "x" at bounding box center [295, 81] width 8 height 9
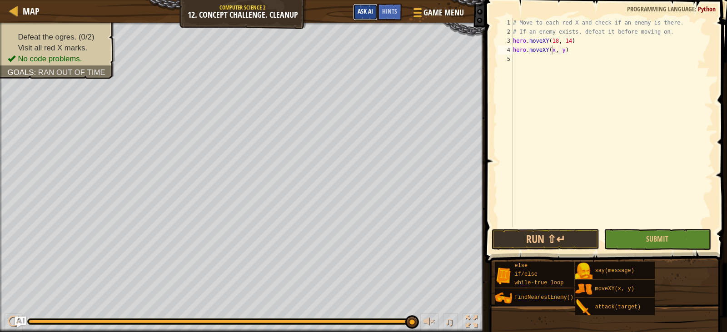
click at [368, 5] on button "Ask AI" at bounding box center [365, 12] width 25 height 17
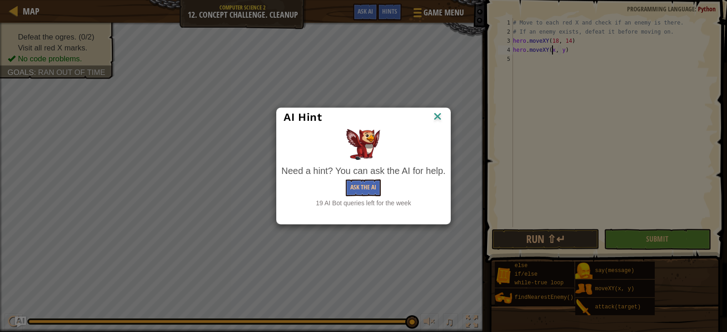
click at [356, 178] on div "Need a hint? You can ask the AI for help. Ask the AI 19 AI Bot queries left for…" at bounding box center [363, 187] width 164 height 44
click at [356, 182] on button "Ask the AI" at bounding box center [363, 188] width 35 height 17
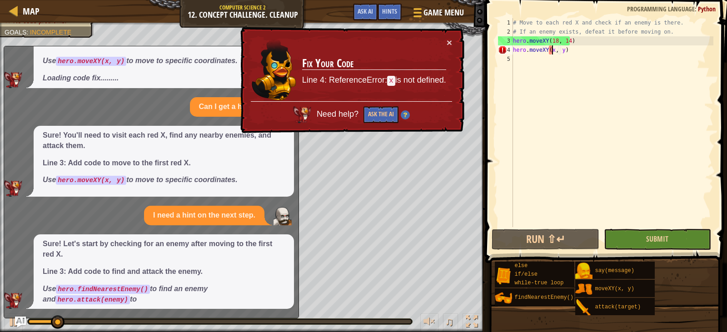
scroll to position [99, 0]
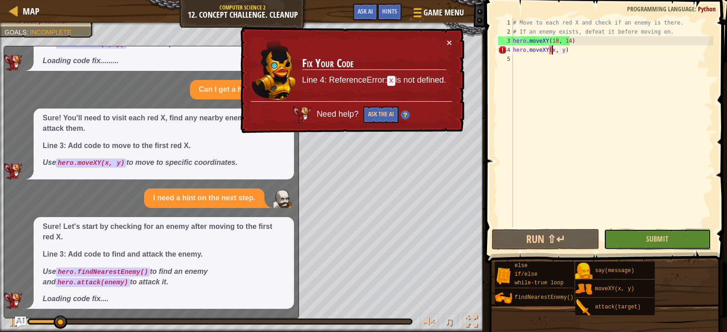
click at [637, 238] on button "Submit" at bounding box center [657, 239] width 107 height 21
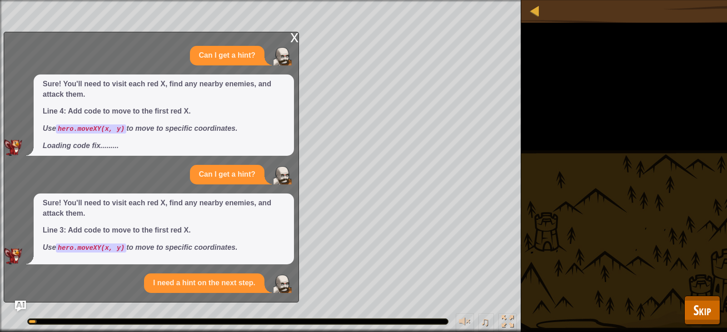
scroll to position [105, 0]
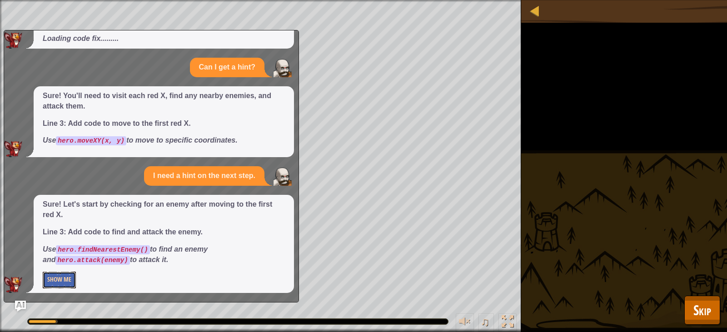
click at [57, 272] on button "Show Me" at bounding box center [59, 280] width 33 height 17
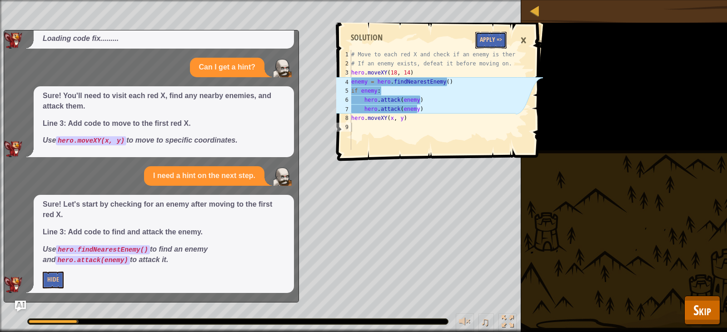
click at [478, 40] on button "Apply =>" at bounding box center [491, 40] width 31 height 17
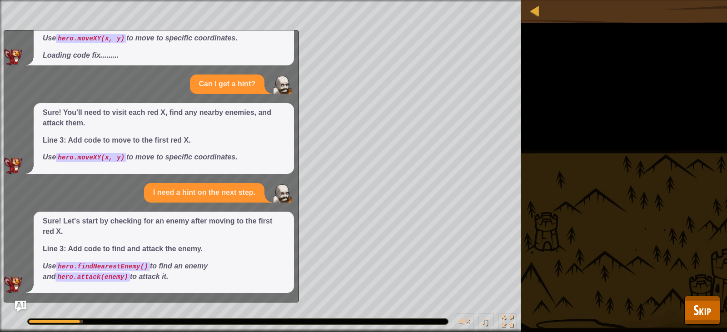
scroll to position [89, 0]
click at [694, 314] on span "Skip" at bounding box center [703, 310] width 18 height 19
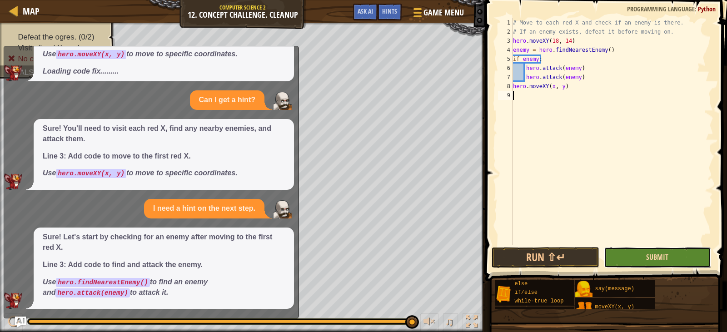
click at [647, 256] on span "Submit" at bounding box center [658, 257] width 22 height 10
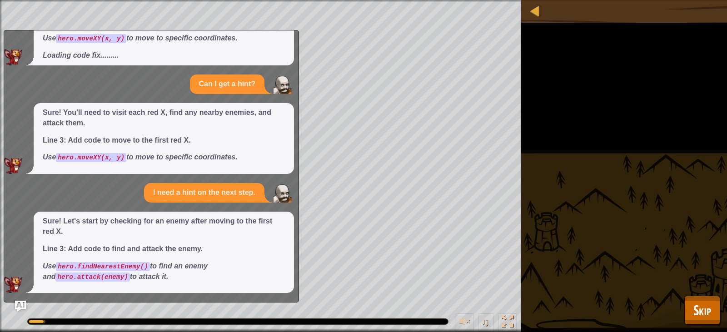
scroll to position [0, 0]
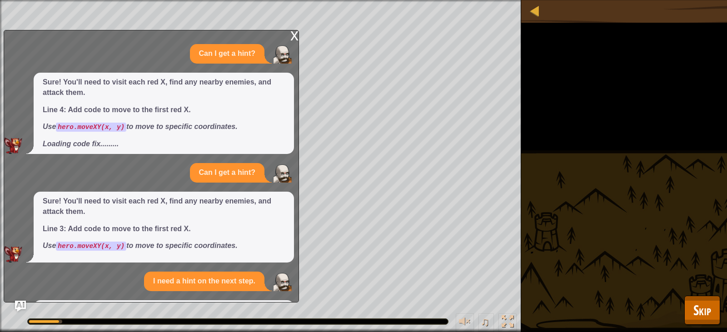
click at [296, 36] on div "x" at bounding box center [295, 34] width 8 height 9
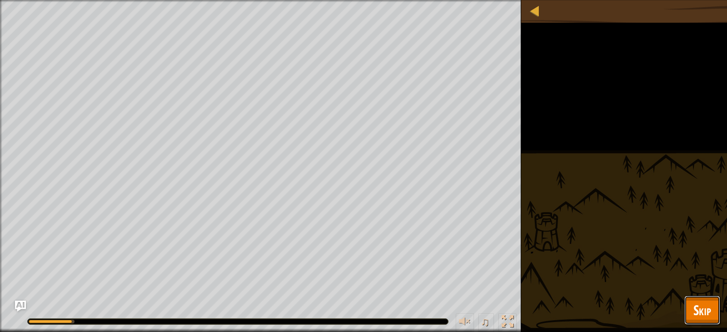
click at [694, 304] on span "Skip" at bounding box center [703, 310] width 18 height 19
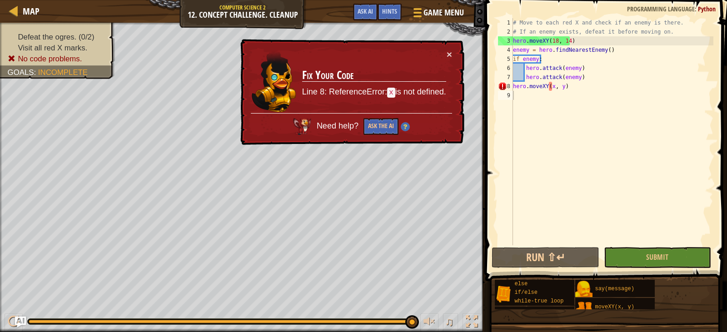
click at [552, 87] on div "# Move to each red X and check if an enemy is there. # If an enemy exists, defe…" at bounding box center [612, 141] width 202 height 246
click at [451, 51] on button "×" at bounding box center [449, 55] width 5 height 10
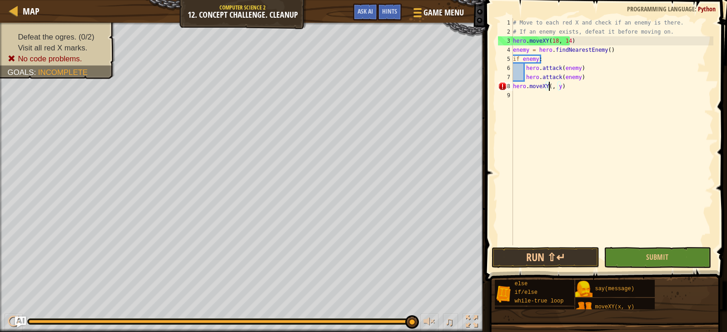
scroll to position [4, 4]
click at [564, 87] on div "# Move to each red X and check if an enemy is there. # If an enemy exists, defe…" at bounding box center [612, 141] width 202 height 246
type textarea "hero.moveXY(18, 54)"
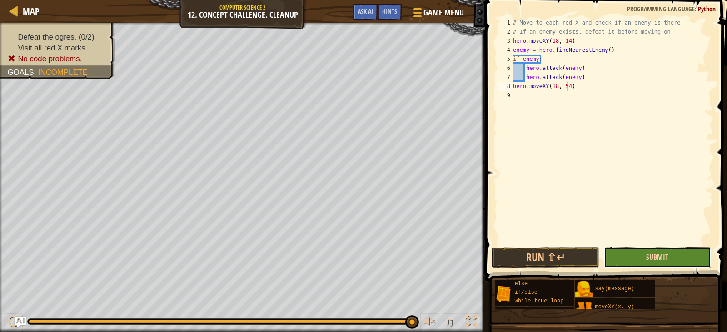
click at [655, 255] on span "Submit" at bounding box center [658, 257] width 22 height 10
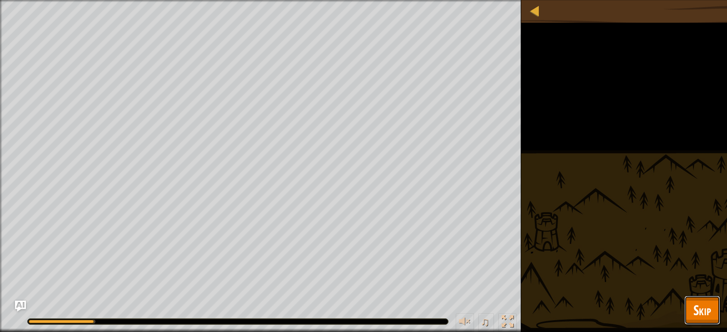
click at [699, 306] on span "Skip" at bounding box center [703, 310] width 18 height 19
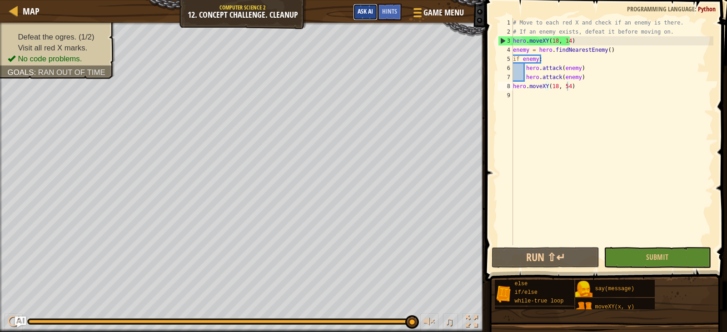
click at [369, 9] on span "Ask AI" at bounding box center [365, 11] width 15 height 9
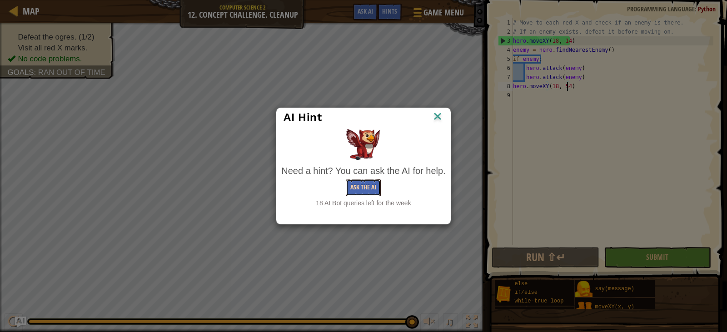
click at [370, 187] on button "Ask the AI" at bounding box center [363, 188] width 35 height 17
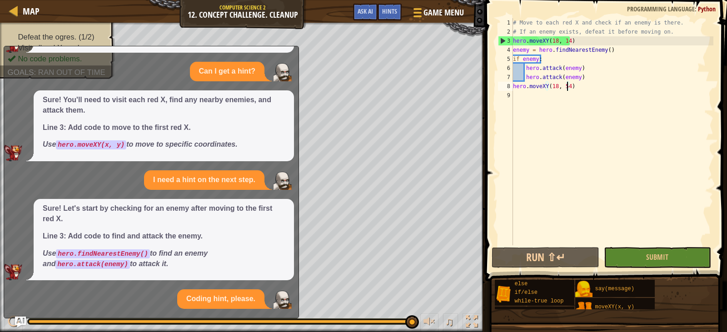
scroll to position [215, 0]
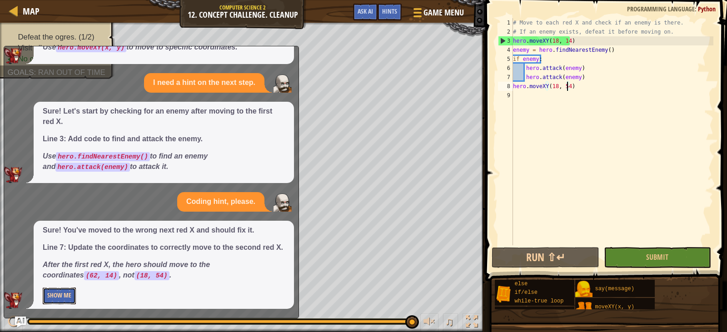
click at [69, 295] on button "Show Me" at bounding box center [59, 296] width 33 height 17
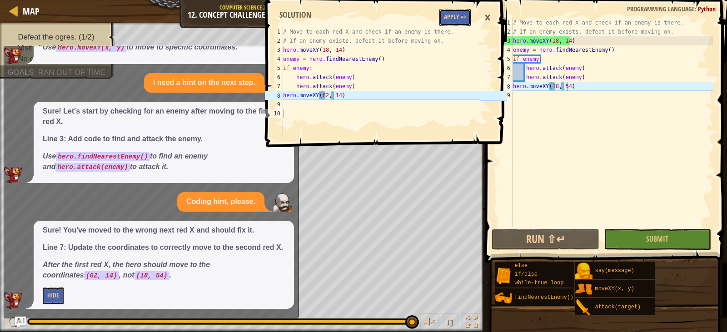
click at [455, 16] on button "Apply =>" at bounding box center [455, 17] width 31 height 17
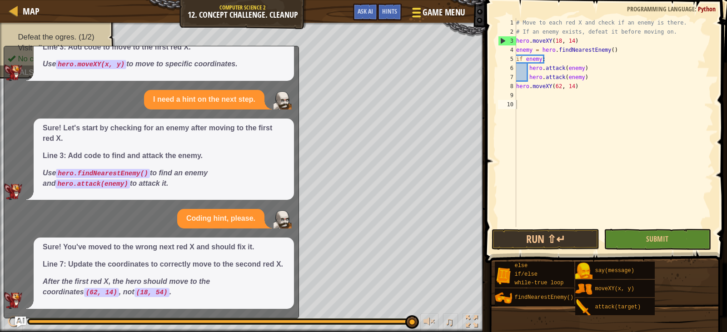
scroll to position [198, 0]
click at [622, 236] on button "Submit" at bounding box center [657, 239] width 107 height 21
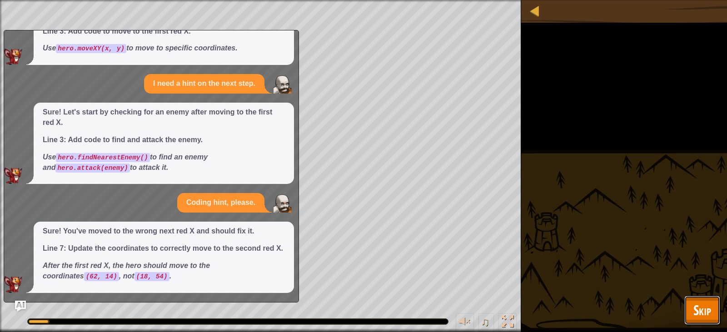
click at [712, 301] on button "Skip" at bounding box center [703, 310] width 36 height 29
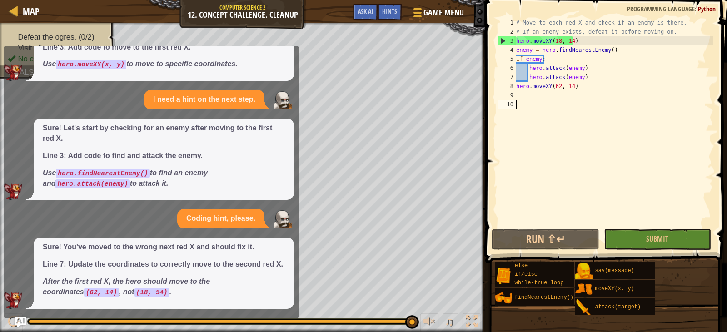
scroll to position [0, 0]
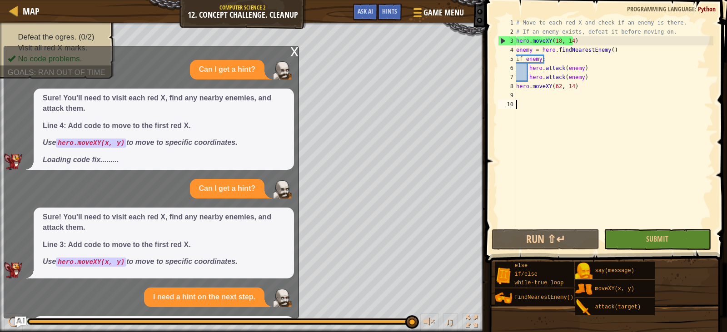
click at [290, 52] on div "x Can I get a hint? Sure! You'll need to visit each red X, find any nearby enem…" at bounding box center [152, 182] width 296 height 273
click at [292, 50] on div "x" at bounding box center [295, 50] width 8 height 9
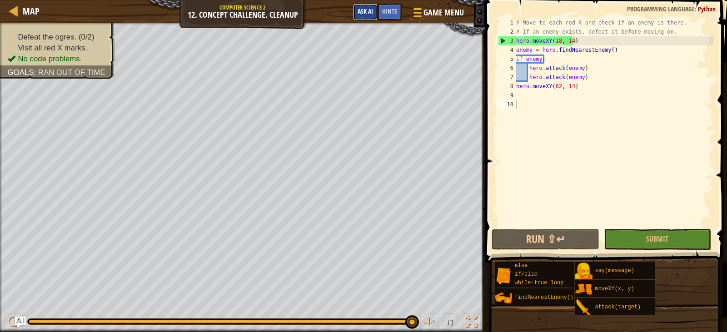
click at [362, 9] on span "Ask AI" at bounding box center [365, 11] width 15 height 9
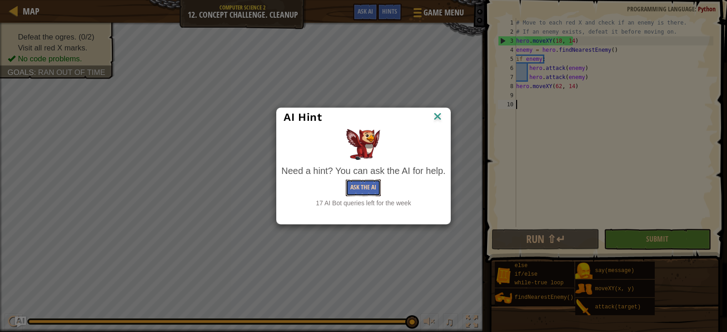
click at [355, 188] on button "Ask the AI" at bounding box center [363, 188] width 35 height 17
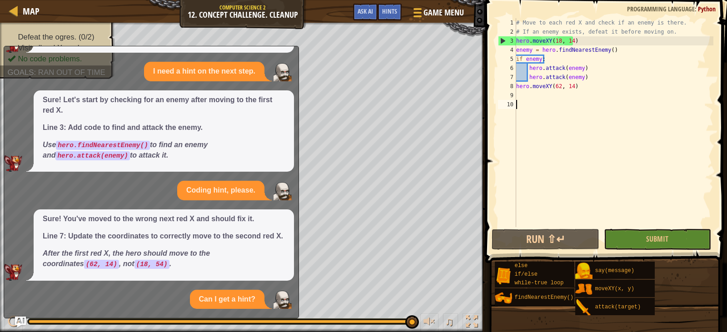
scroll to position [313, 0]
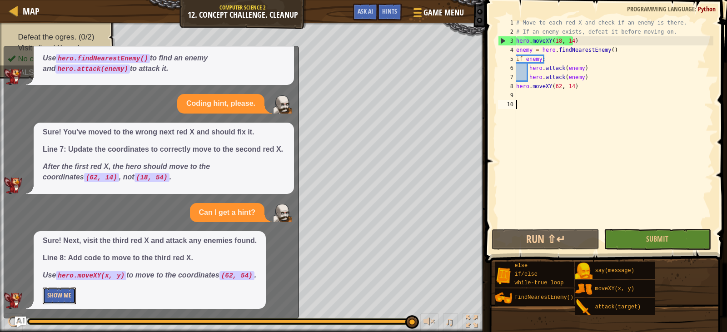
click at [58, 297] on button "Show Me" at bounding box center [59, 296] width 33 height 17
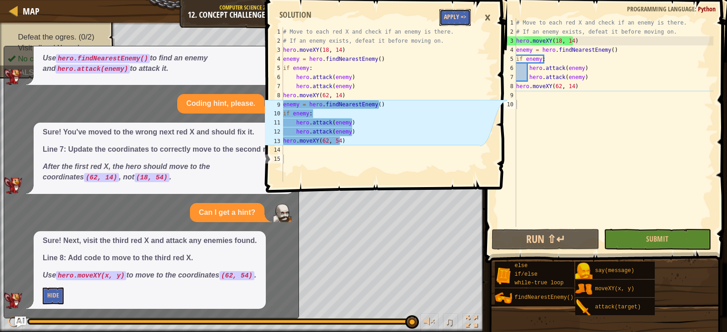
click at [459, 16] on button "Apply =>" at bounding box center [455, 17] width 31 height 17
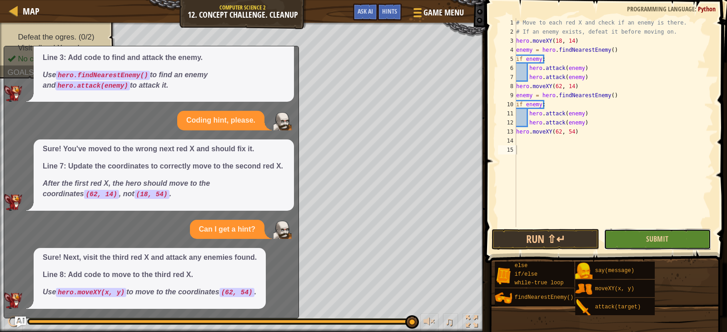
click at [633, 239] on button "Submit" at bounding box center [657, 239] width 107 height 21
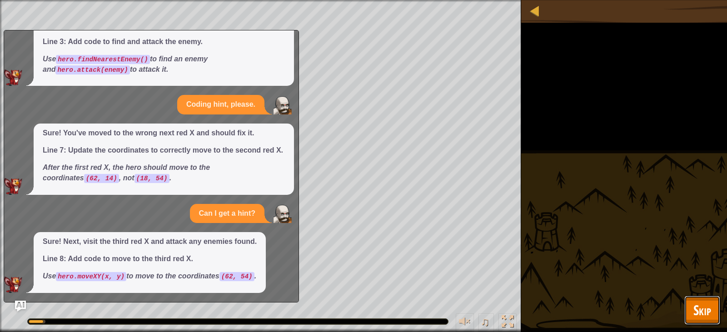
click at [705, 320] on button "Skip" at bounding box center [703, 310] width 36 height 29
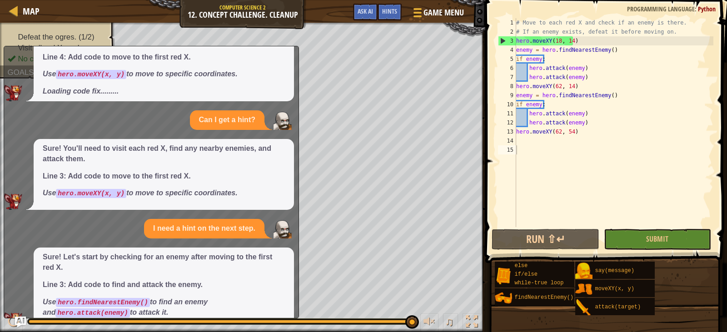
scroll to position [0, 0]
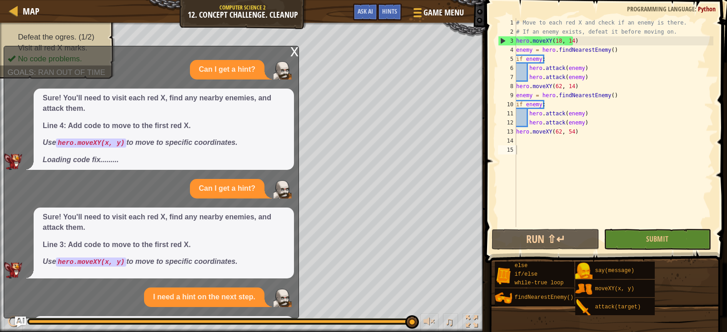
click at [293, 53] on div "x" at bounding box center [295, 50] width 8 height 9
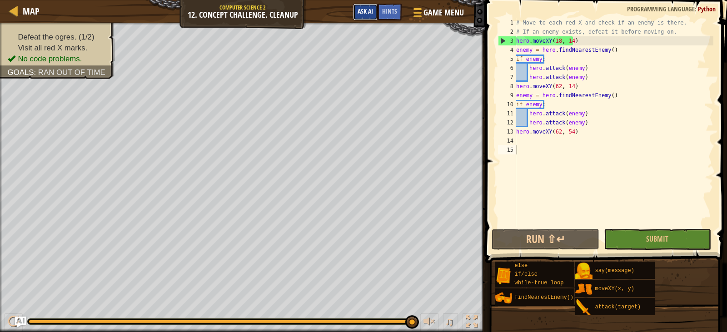
click at [363, 10] on span "Ask AI" at bounding box center [365, 11] width 15 height 9
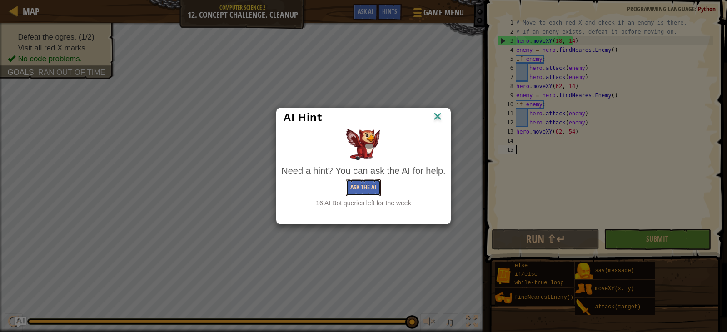
click at [356, 190] on button "Ask the AI" at bounding box center [363, 188] width 35 height 17
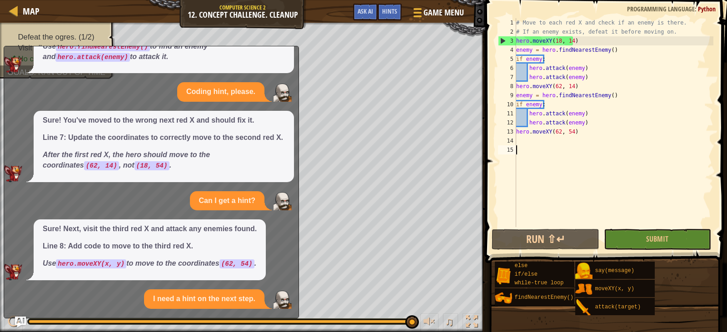
scroll to position [432, 0]
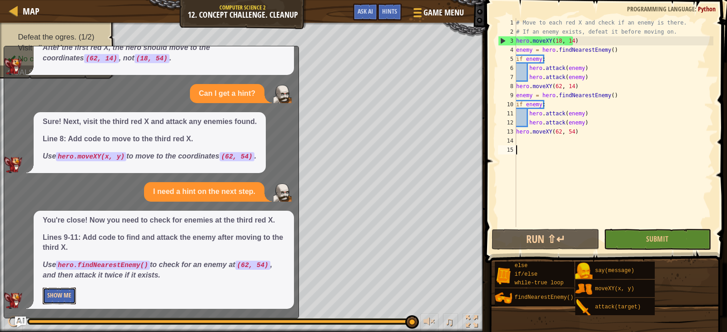
click at [69, 296] on button "Show Me" at bounding box center [59, 296] width 33 height 17
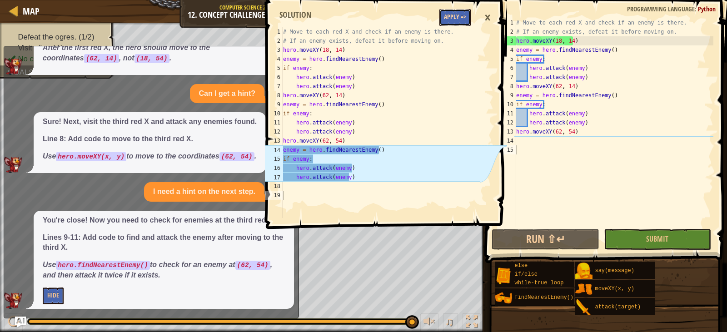
click at [456, 19] on button "Apply =>" at bounding box center [455, 17] width 31 height 17
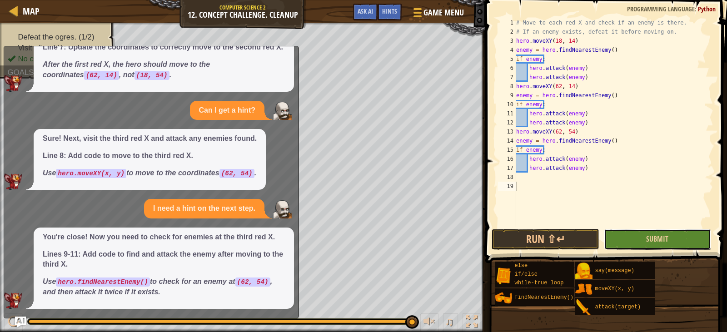
click at [625, 236] on button "Submit" at bounding box center [657, 239] width 107 height 21
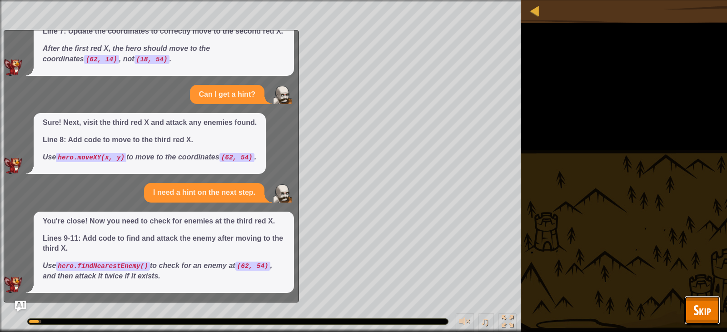
click at [698, 306] on span "Skip" at bounding box center [703, 310] width 18 height 19
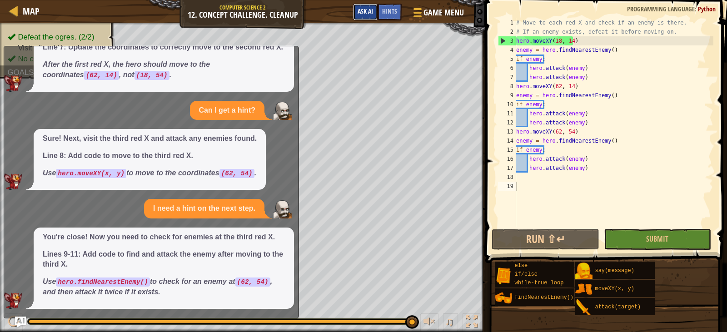
click at [359, 10] on span "Ask AI" at bounding box center [365, 11] width 15 height 9
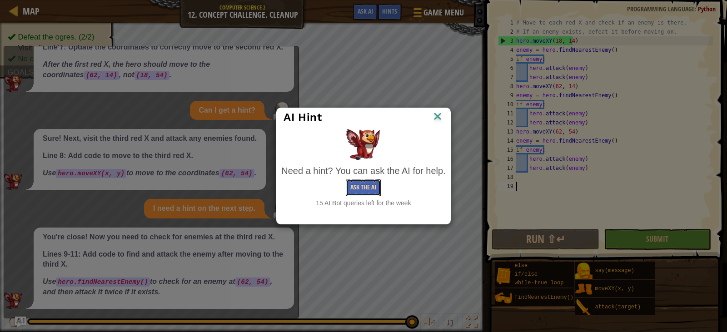
click at [352, 187] on button "Ask the AI" at bounding box center [363, 188] width 35 height 17
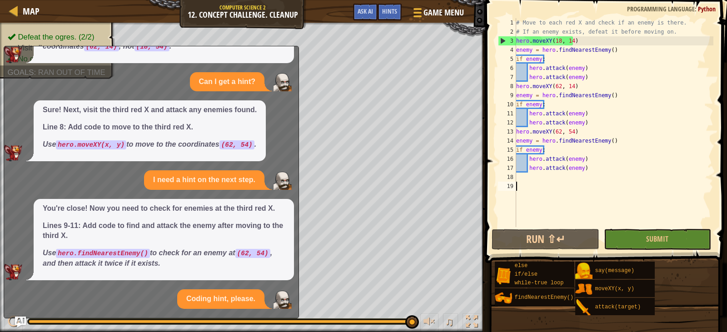
scroll to position [530, 0]
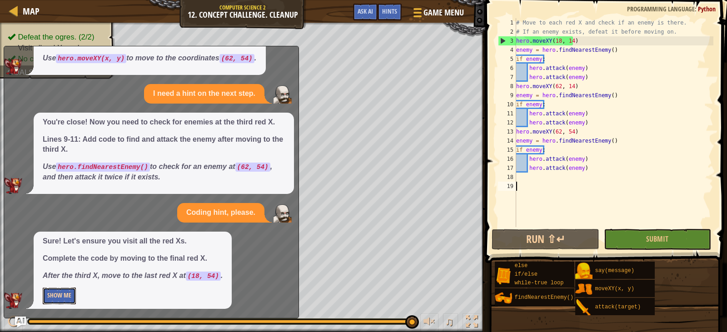
click at [69, 293] on button "Show Me" at bounding box center [59, 296] width 33 height 17
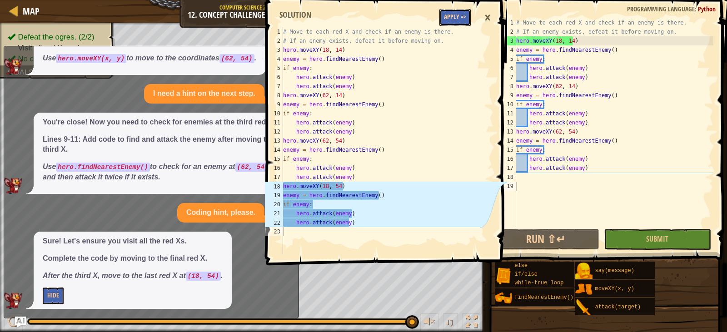
click at [461, 16] on button "Apply =>" at bounding box center [455, 17] width 31 height 17
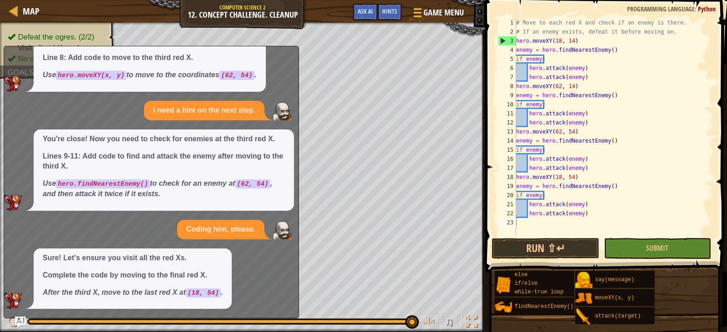
scroll to position [513, 0]
click at [657, 245] on span "Submit" at bounding box center [658, 248] width 22 height 10
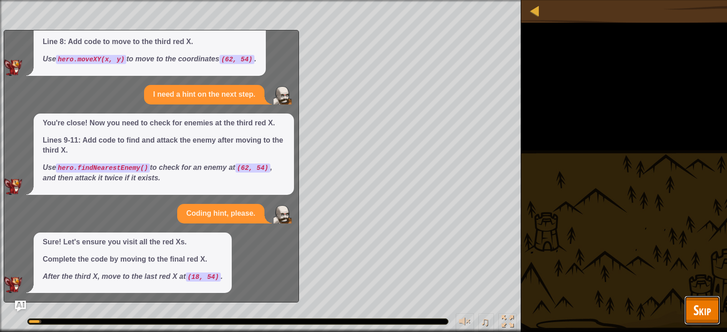
click at [704, 306] on span "Skip" at bounding box center [703, 310] width 18 height 19
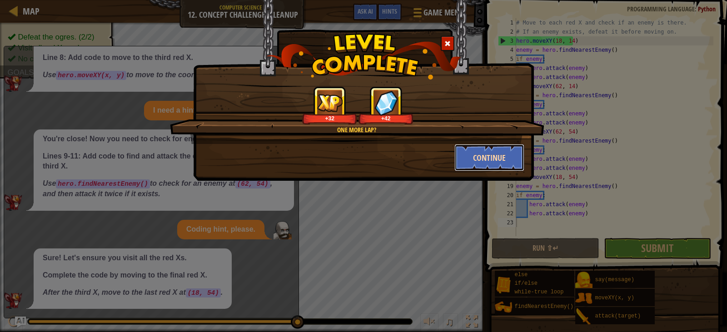
click at [476, 160] on button "Continue" at bounding box center [490, 157] width 70 height 27
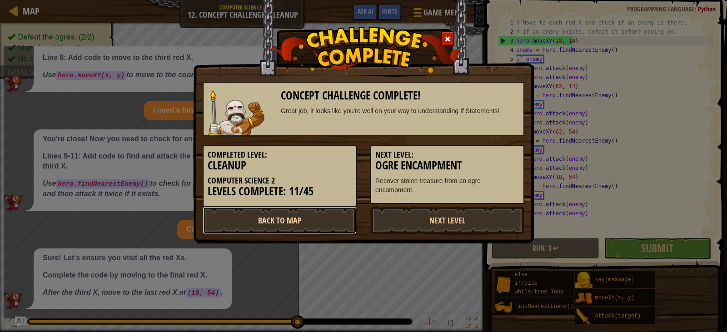
click at [315, 222] on link "Back to Map" at bounding box center [280, 220] width 154 height 27
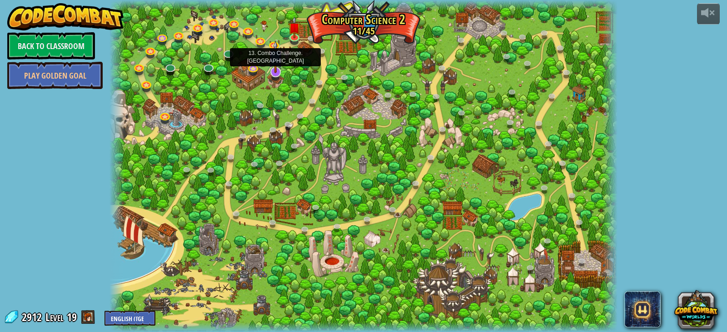
click at [269, 69] on img at bounding box center [276, 56] width 14 height 33
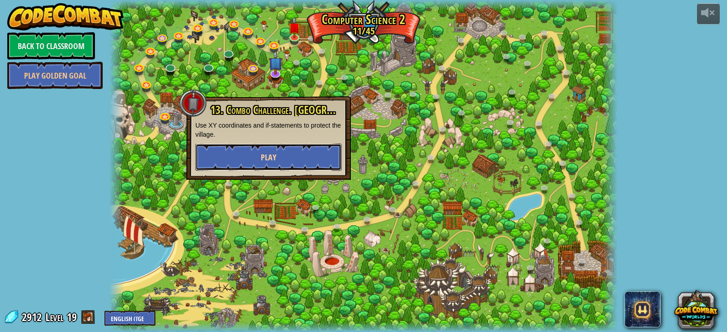
click at [272, 160] on span "Play" at bounding box center [268, 157] width 15 height 11
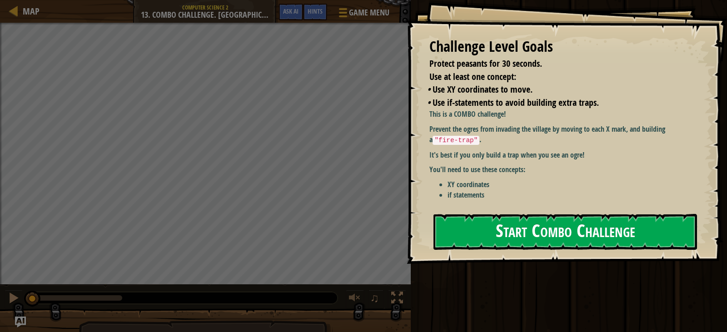
click at [476, 214] on button "Start Combo Challenge" at bounding box center [566, 232] width 264 height 36
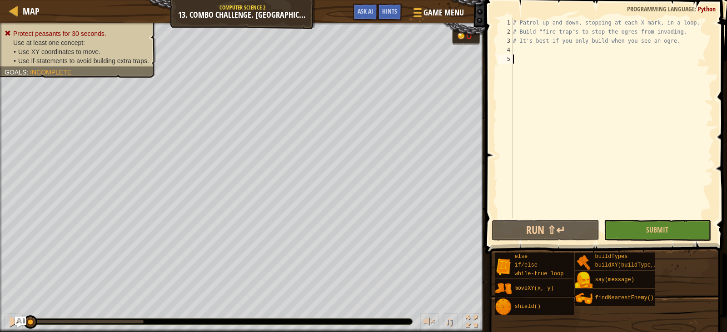
click at [529, 48] on div "# Patrol up and down, stopping at each X mark, in a loop. # Build "fire-trap"s …" at bounding box center [612, 127] width 202 height 218
click at [375, 10] on button "Ask AI" at bounding box center [365, 12] width 25 height 17
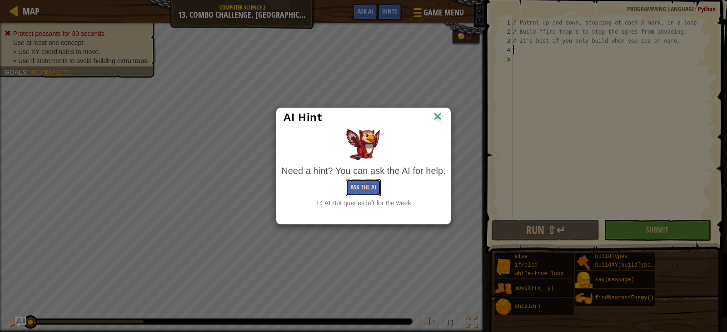
click at [363, 192] on button "Ask the AI" at bounding box center [363, 188] width 35 height 17
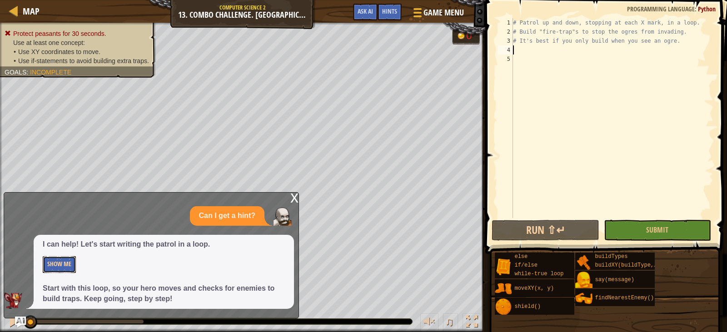
click at [64, 267] on button "Show Me" at bounding box center [59, 264] width 33 height 17
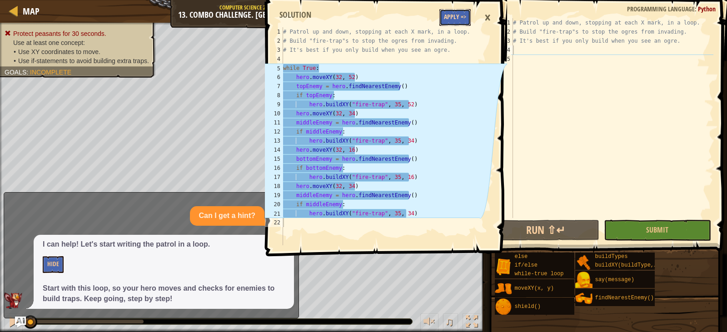
click at [450, 12] on button "Apply =>" at bounding box center [455, 17] width 31 height 17
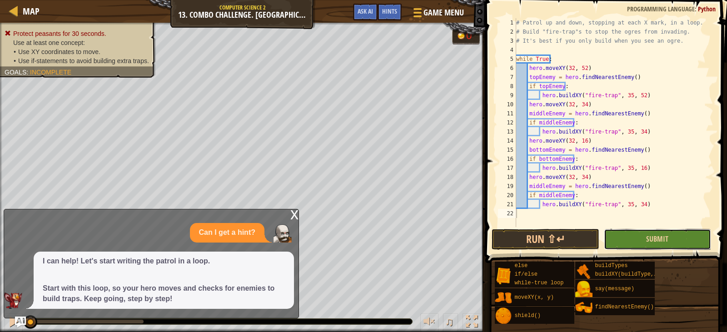
click at [631, 241] on button "Submit" at bounding box center [657, 239] width 107 height 21
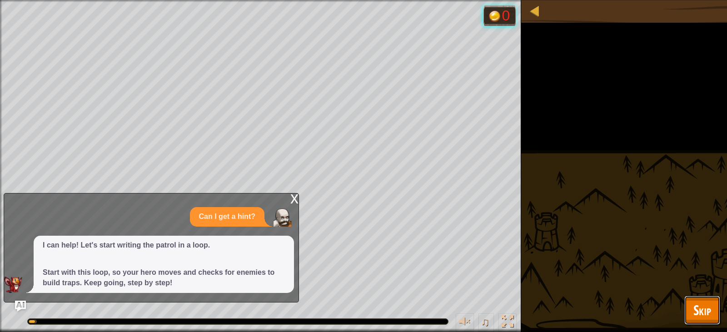
click at [710, 306] on button "Skip" at bounding box center [703, 310] width 36 height 29
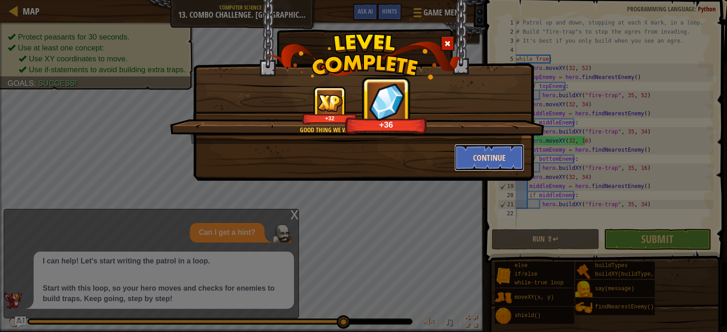
click at [465, 145] on button "Continue" at bounding box center [490, 157] width 70 height 27
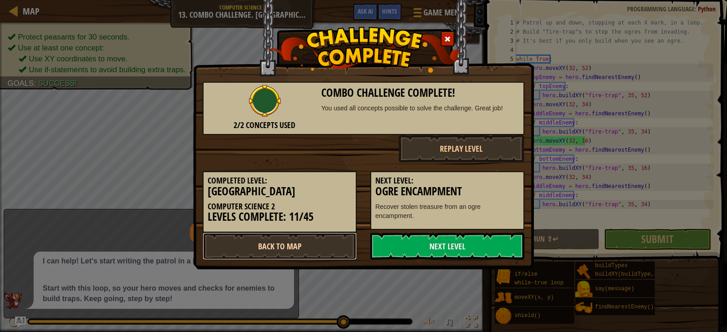
click at [288, 241] on link "Back to Map" at bounding box center [280, 246] width 154 height 27
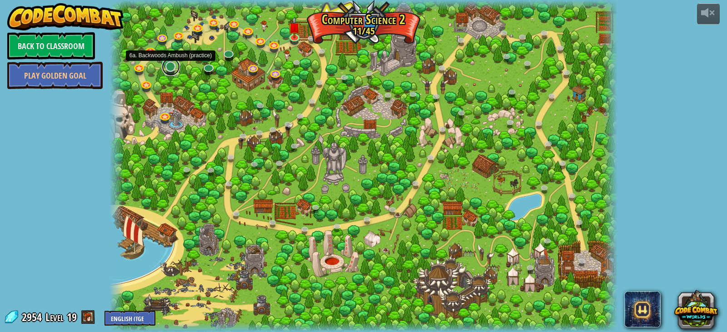
click at [175, 69] on link at bounding box center [171, 67] width 18 height 18
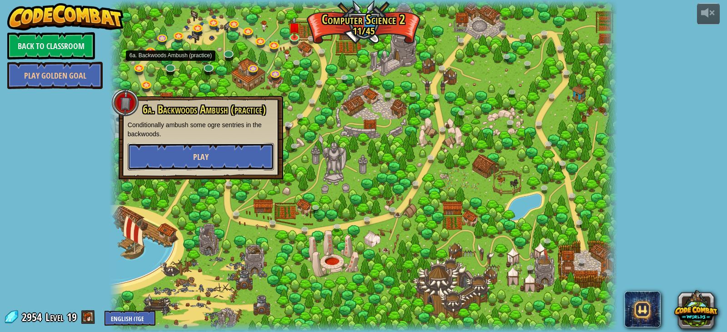
click at [198, 151] on button "Play" at bounding box center [201, 156] width 146 height 27
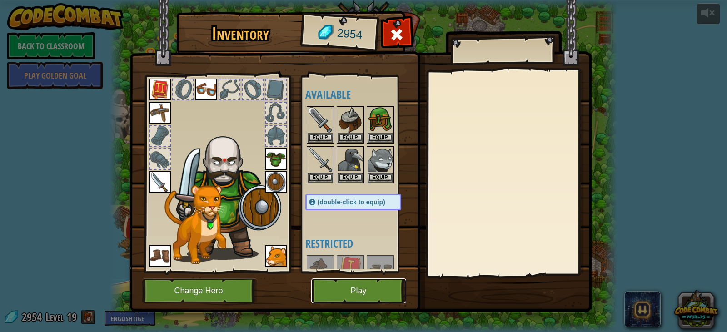
click at [357, 299] on button "Play" at bounding box center [358, 291] width 95 height 25
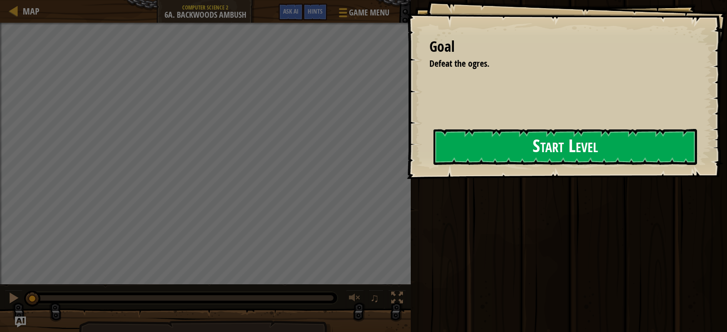
click at [499, 133] on div "Goal Defeat the ogres. Start Level Error loading from server. Try refreshing th…" at bounding box center [567, 89] width 321 height 179
click at [501, 137] on button "Start Level" at bounding box center [566, 147] width 264 height 36
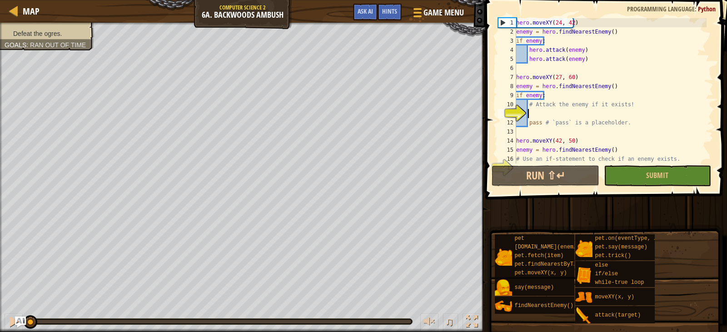
scroll to position [18, 0]
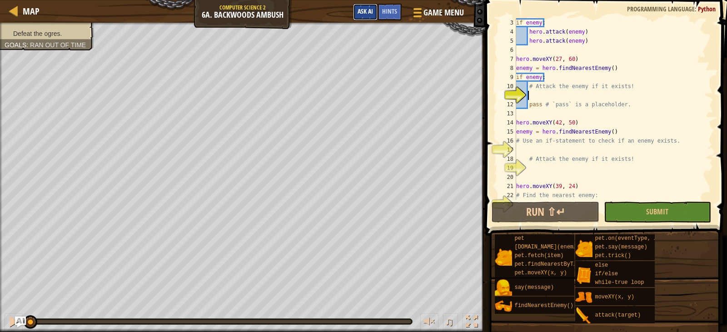
click at [358, 11] on span "Ask AI" at bounding box center [365, 11] width 15 height 9
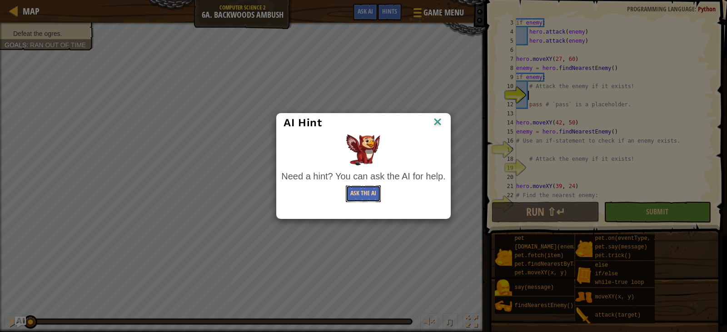
click at [364, 197] on button "Ask the AI" at bounding box center [363, 194] width 35 height 17
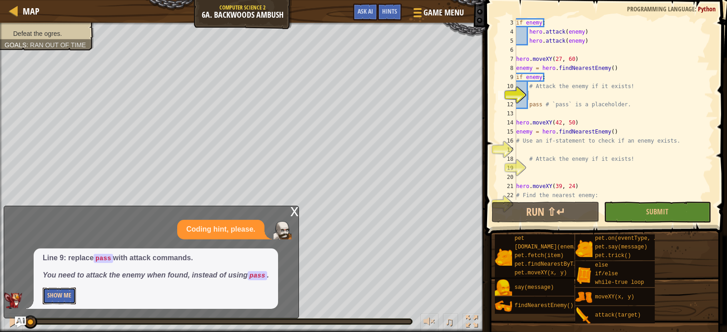
click at [57, 297] on button "Show Me" at bounding box center [59, 296] width 33 height 17
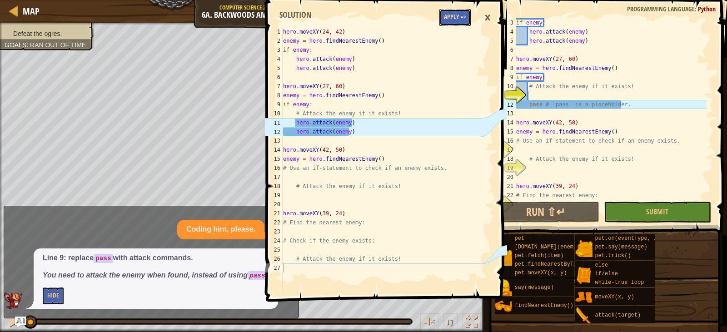
click at [455, 20] on button "Apply =>" at bounding box center [455, 17] width 31 height 17
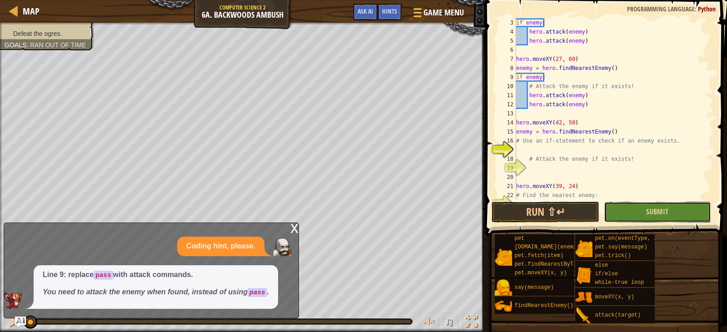
click at [647, 206] on button "Submit" at bounding box center [657, 212] width 107 height 21
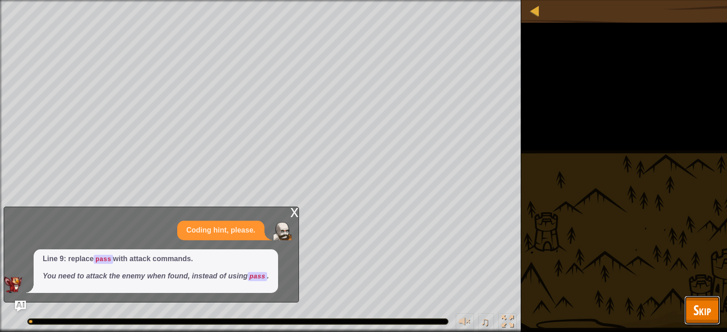
click at [689, 303] on button "Skip" at bounding box center [703, 310] width 36 height 29
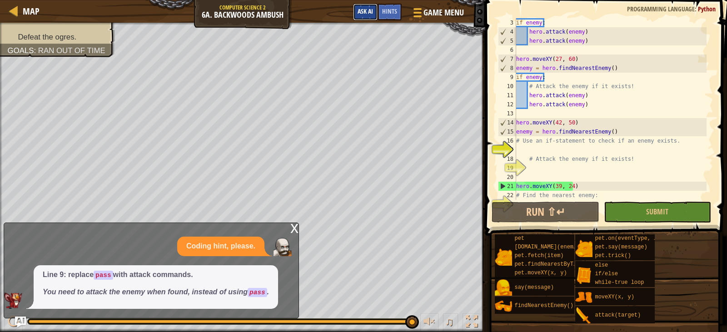
click at [361, 12] on span "Ask AI" at bounding box center [365, 11] width 15 height 9
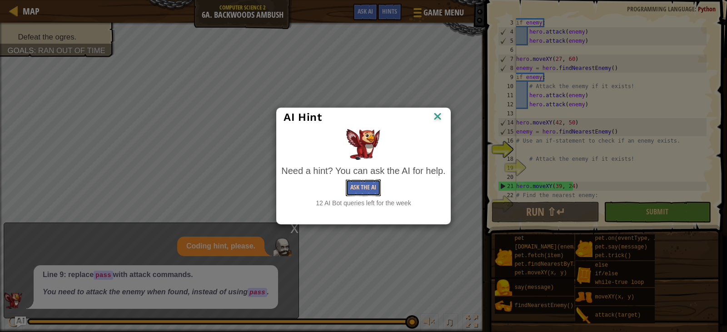
click at [354, 185] on button "Ask the AI" at bounding box center [363, 188] width 35 height 17
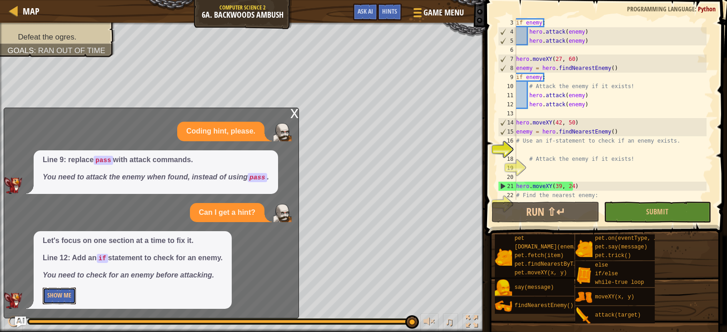
click at [51, 302] on button "Show Me" at bounding box center [59, 296] width 33 height 17
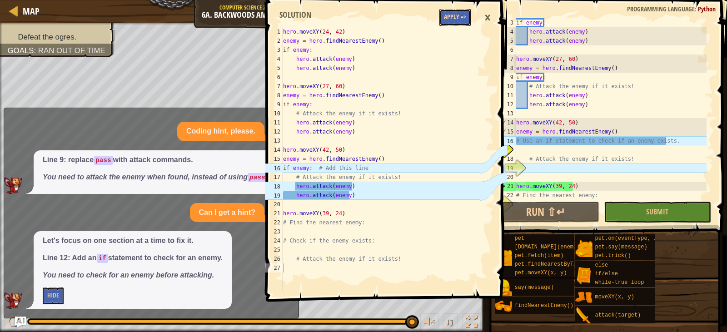
click at [451, 19] on button "Apply =>" at bounding box center [455, 17] width 31 height 17
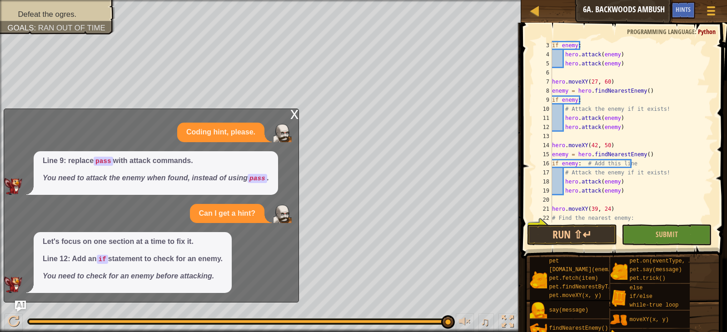
type textarea "hero.moveXY(39, 24)"
click at [635, 213] on div "if enemy : hero . attack ( enemy ) hero . attack ( enemy ) hero . moveXY ( 27 ,…" at bounding box center [647, 141] width 192 height 200
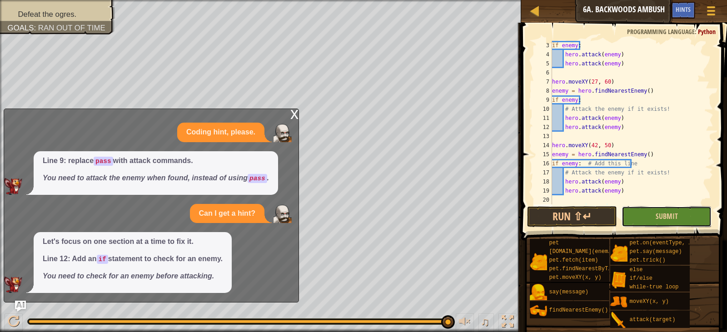
click at [642, 232] on div "Hints hero.moveXY(39, 24) 3 4 5 6 7 8 9 10 11 12 13 14 15 16 17 18 19 20 21 if …" at bounding box center [623, 175] width 209 height 305
click at [643, 215] on button "Submit" at bounding box center [667, 216] width 90 height 21
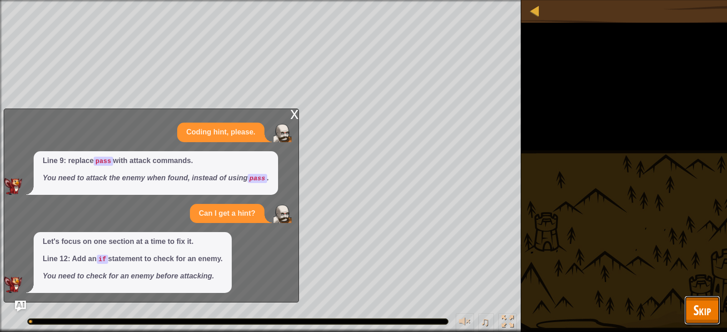
click at [704, 316] on span "Skip" at bounding box center [703, 310] width 18 height 19
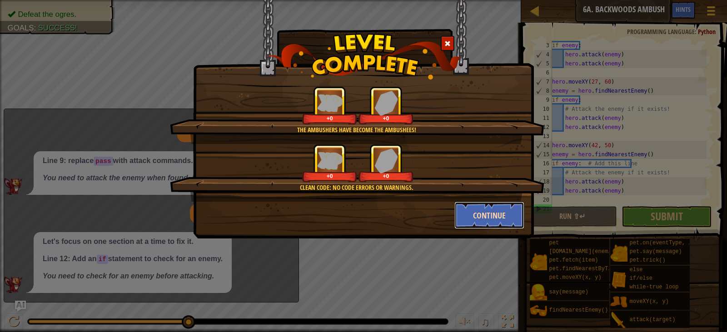
click at [471, 207] on button "Continue" at bounding box center [490, 215] width 70 height 27
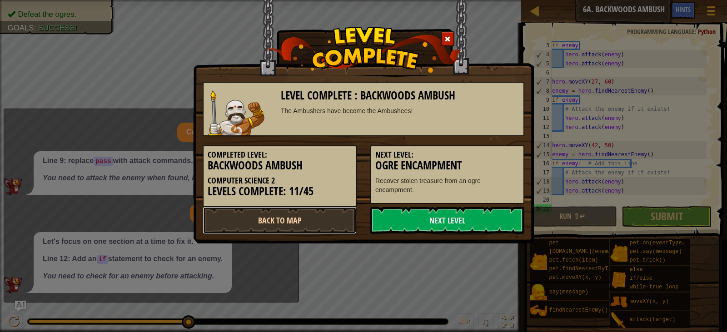
click at [302, 214] on link "Back to Map" at bounding box center [280, 220] width 154 height 27
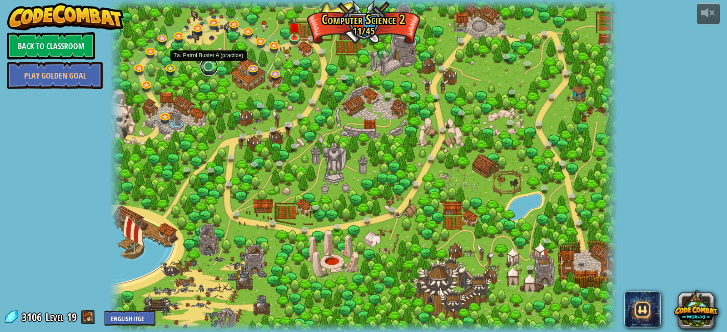
click at [210, 65] on link at bounding box center [209, 67] width 18 height 18
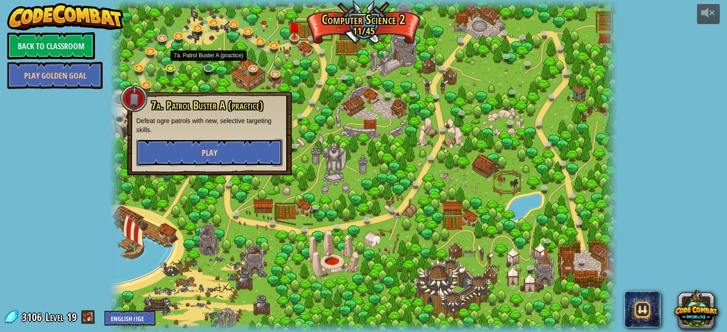
click at [226, 154] on button "Play" at bounding box center [209, 152] width 146 height 27
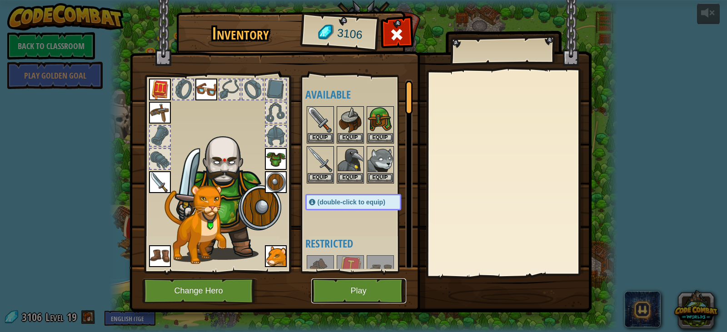
click at [336, 292] on button "Play" at bounding box center [358, 291] width 95 height 25
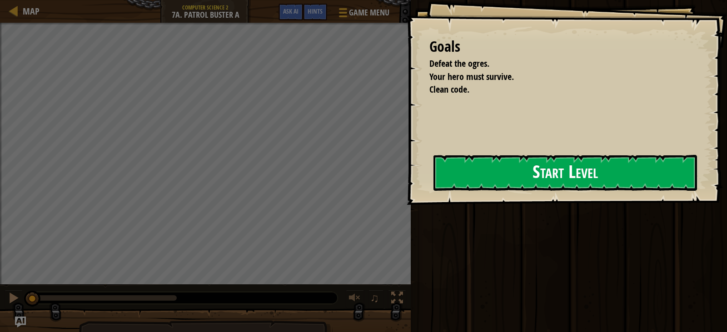
click at [407, 174] on div "Goals Defeat the ogres. Your hero must survive. Clean code. Start Level Error l…" at bounding box center [567, 102] width 321 height 205
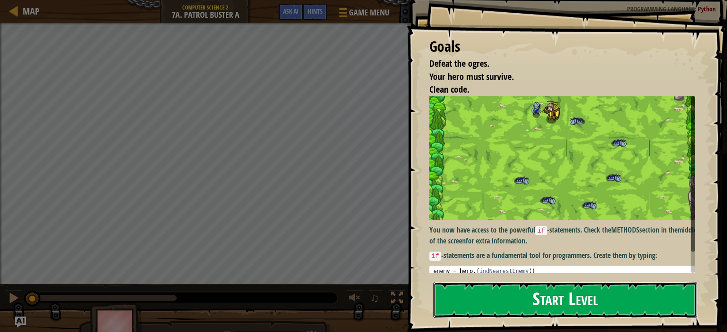
click at [525, 282] on button "Start Level" at bounding box center [566, 300] width 264 height 36
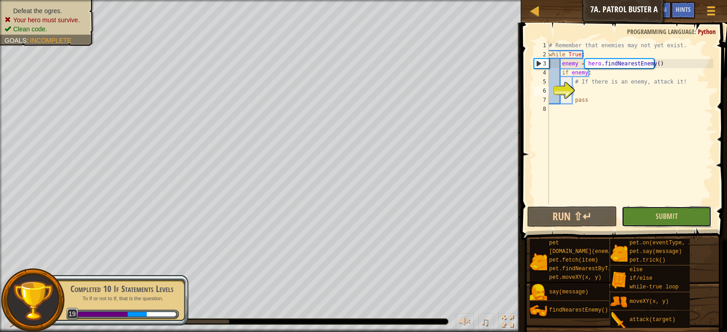
click at [641, 207] on button "Submit" at bounding box center [667, 216] width 90 height 21
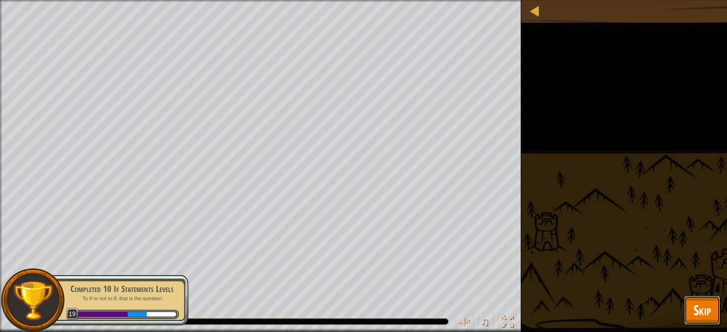
click at [705, 307] on span "Skip" at bounding box center [703, 310] width 18 height 19
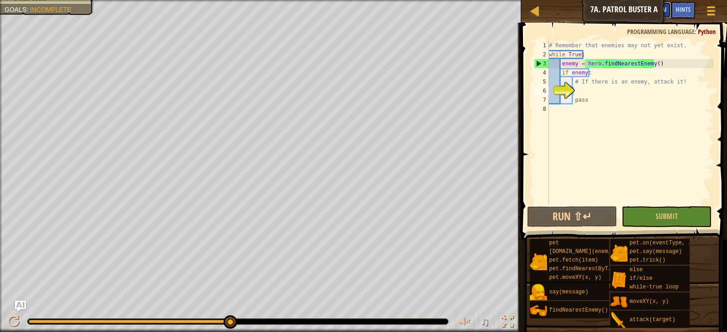
click at [668, 13] on button "Ask AI" at bounding box center [659, 10] width 25 height 17
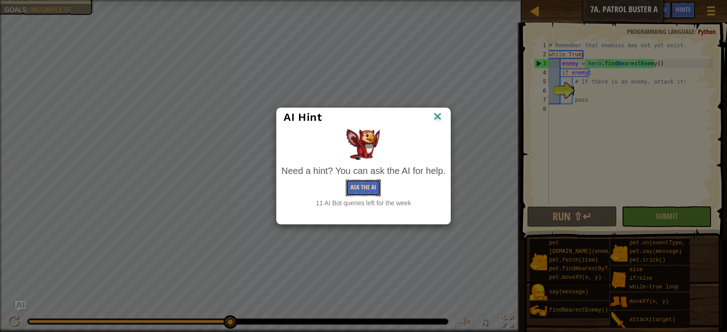
click at [368, 193] on button "Ask the AI" at bounding box center [363, 188] width 35 height 17
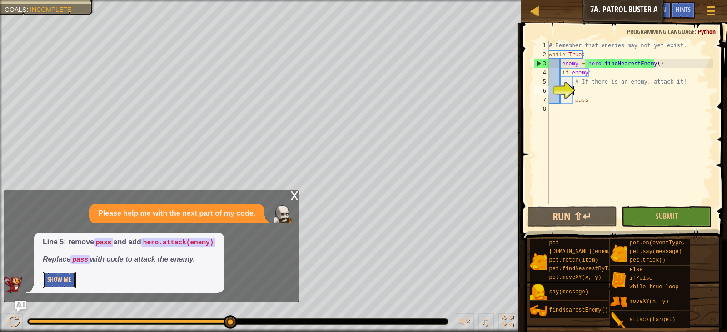
click at [57, 277] on button "Show Me" at bounding box center [59, 280] width 33 height 17
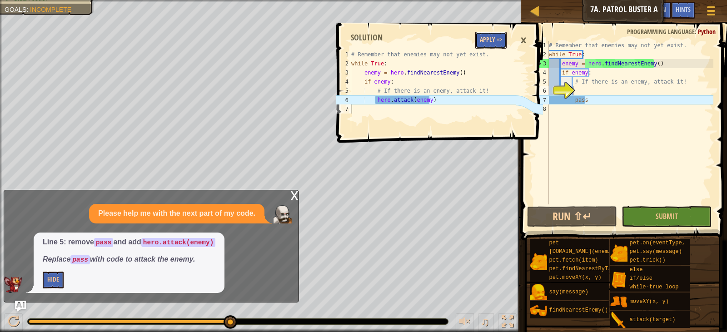
click at [481, 40] on button "Apply =>" at bounding box center [491, 40] width 31 height 17
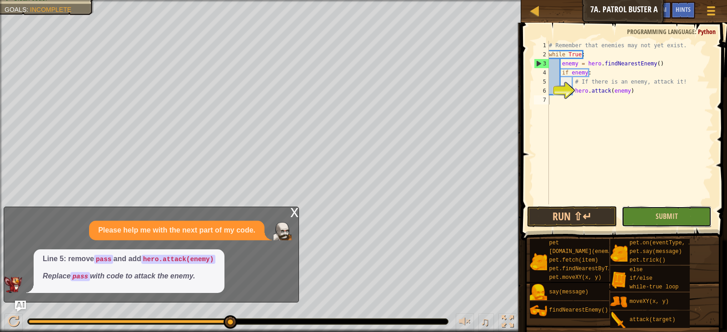
click at [706, 217] on button "Submit" at bounding box center [667, 216] width 90 height 21
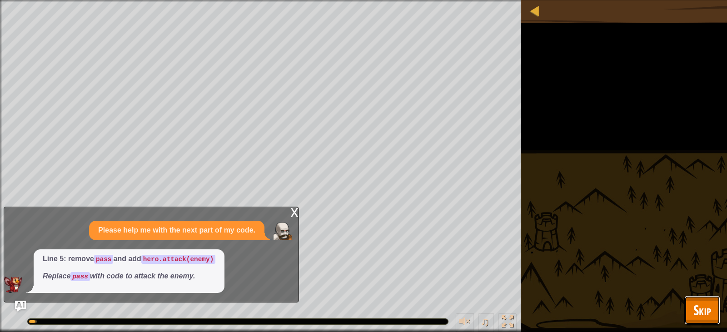
click at [691, 316] on button "Skip" at bounding box center [703, 310] width 36 height 29
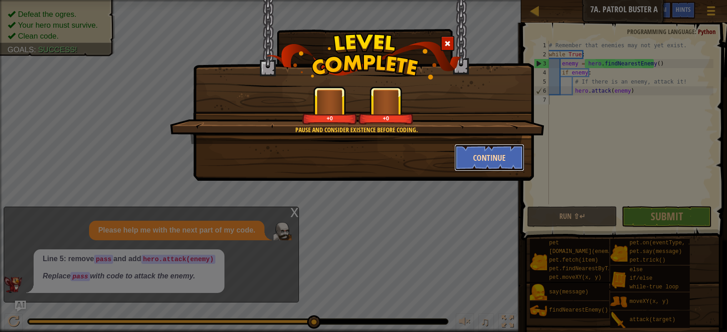
click at [486, 156] on button "Continue" at bounding box center [490, 157] width 70 height 27
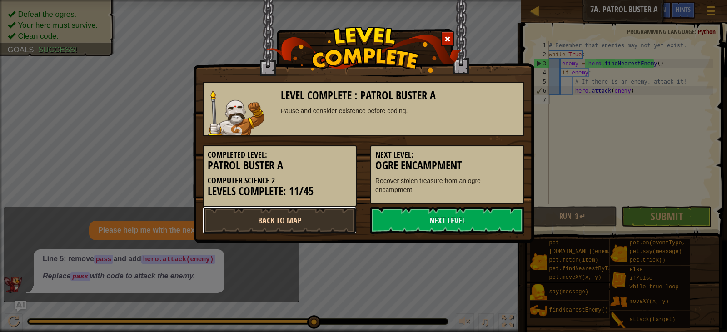
click at [325, 220] on link "Back to Map" at bounding box center [280, 220] width 154 height 27
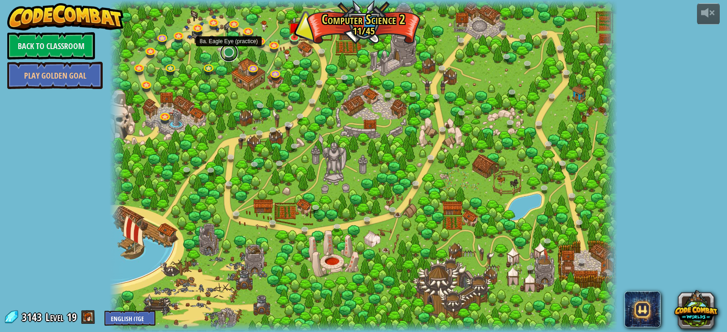
click at [233, 59] on link at bounding box center [229, 53] width 18 height 18
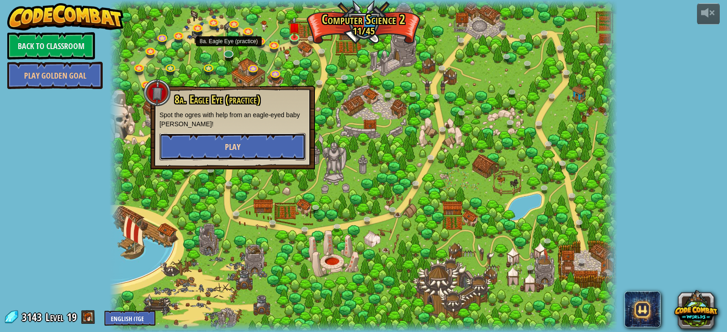
click at [261, 140] on button "Play" at bounding box center [233, 146] width 146 height 27
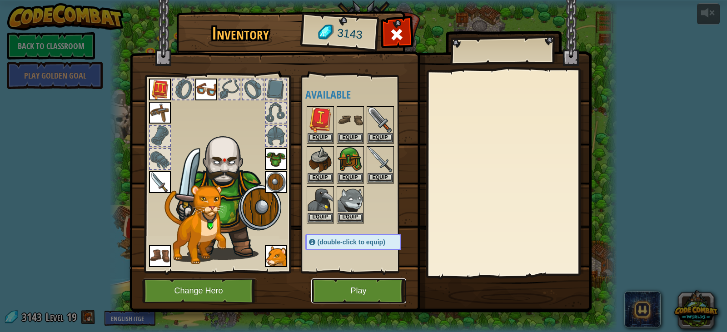
click at [356, 295] on button "Play" at bounding box center [358, 291] width 95 height 25
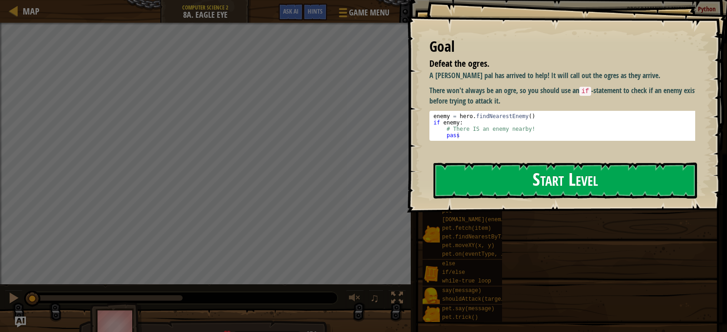
click at [607, 163] on button "Start Level" at bounding box center [566, 181] width 264 height 36
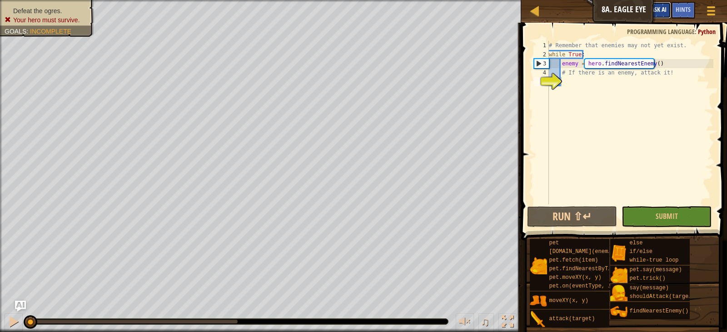
click at [668, 10] on button "Ask AI" at bounding box center [659, 10] width 25 height 17
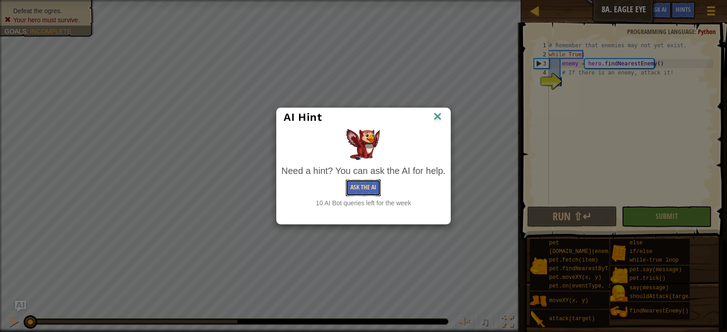
click at [369, 187] on button "Ask the AI" at bounding box center [363, 188] width 35 height 17
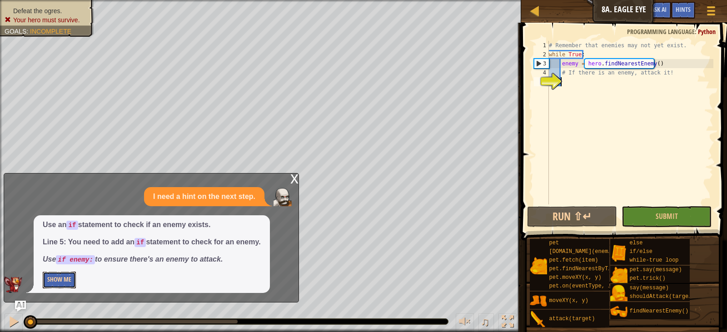
click at [65, 283] on button "Show Me" at bounding box center [59, 280] width 33 height 17
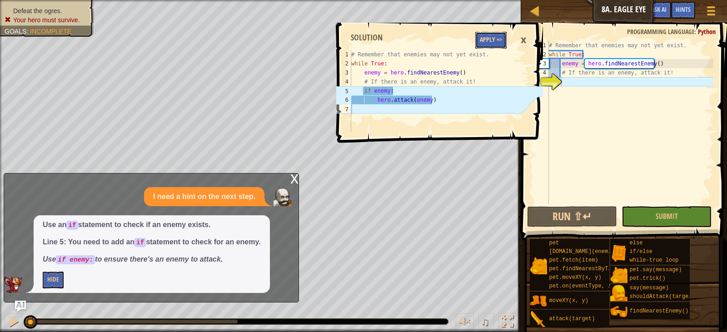
click at [489, 39] on button "Apply =>" at bounding box center [491, 40] width 31 height 17
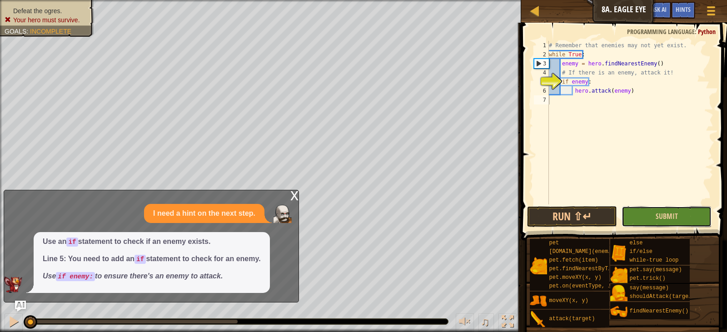
click at [653, 217] on button "Submit" at bounding box center [667, 216] width 90 height 21
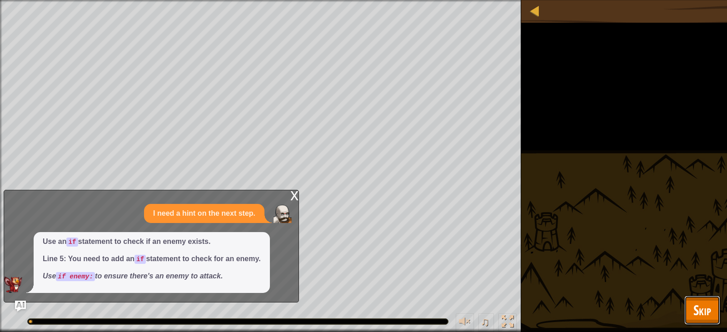
click at [689, 303] on button "Skip" at bounding box center [703, 310] width 36 height 29
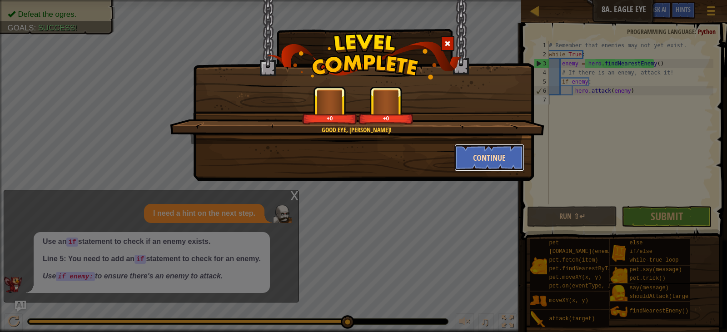
click at [472, 157] on button "Continue" at bounding box center [490, 157] width 70 height 27
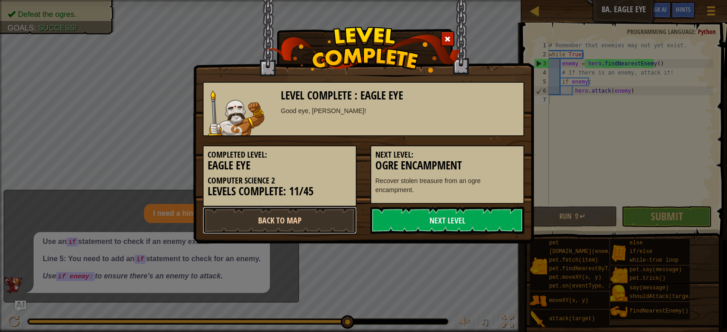
click at [313, 219] on link "Back to Map" at bounding box center [280, 220] width 154 height 27
